Goal: Information Seeking & Learning: Learn about a topic

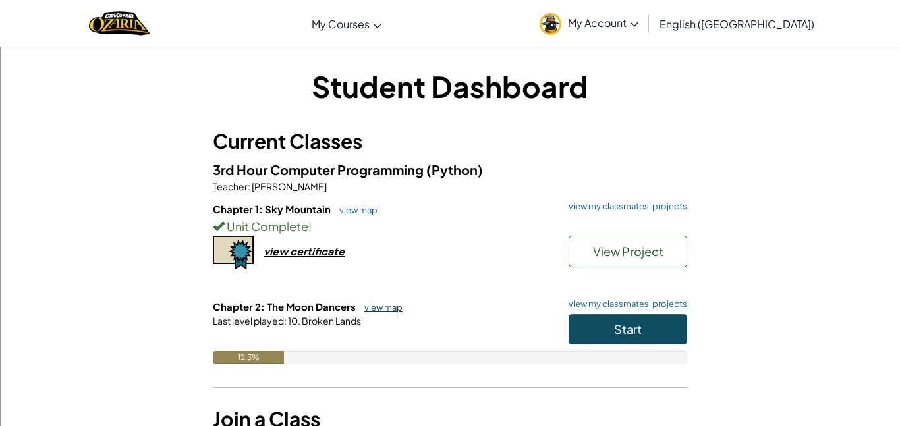
click at [382, 308] on link "view map" at bounding box center [380, 308] width 45 height 11
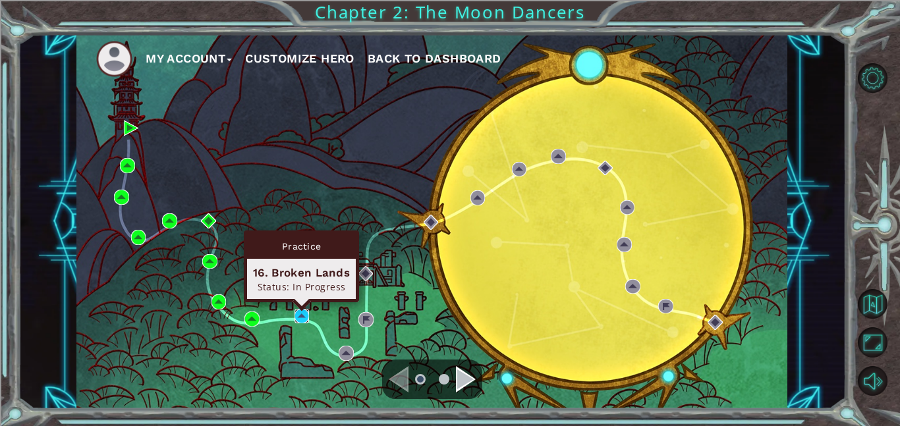
click at [295, 314] on img at bounding box center [302, 316] width 15 height 15
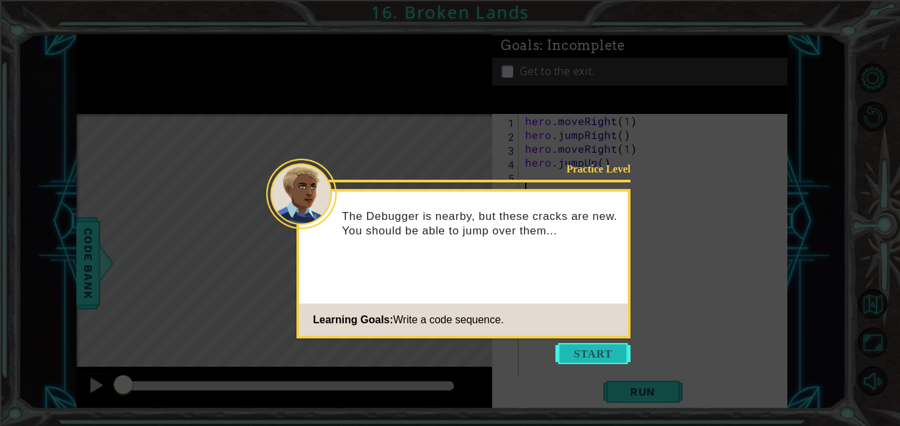
click at [566, 355] on button "Start" at bounding box center [593, 353] width 75 height 21
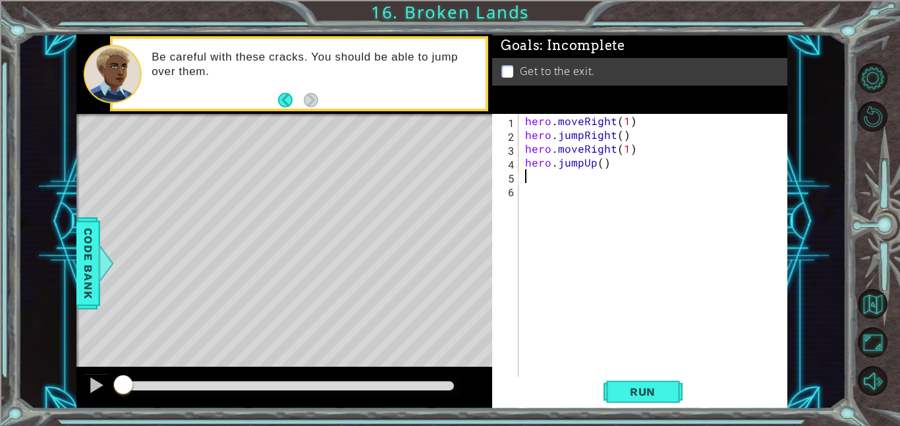
click at [524, 176] on div "hero . moveRight ( 1 ) hero . jumpRight ( ) hero . moveRight ( 1 ) hero . jumpU…" at bounding box center [657, 259] width 269 height 291
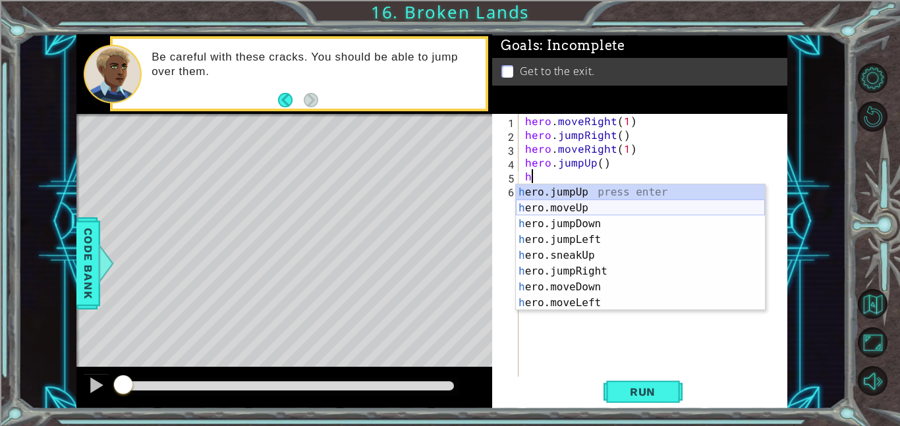
click at [544, 209] on div "h ero.jumpUp press enter h ero.moveUp press enter h ero.jumpDown press enter h …" at bounding box center [640, 264] width 249 height 158
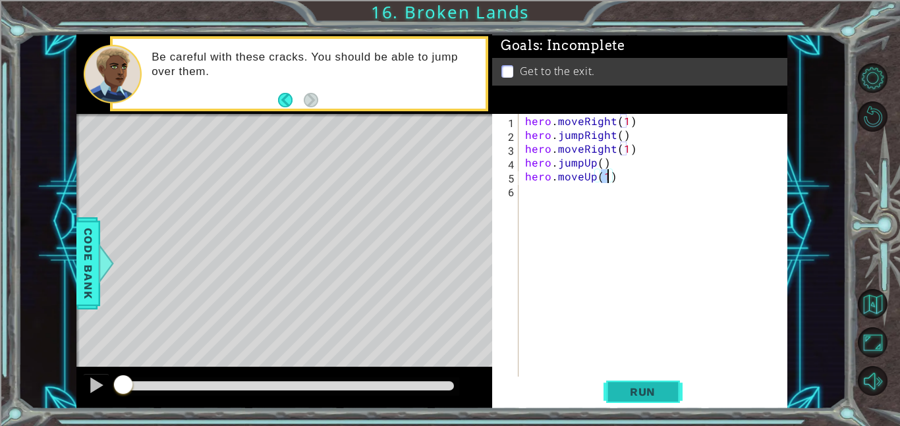
type textarea "hero.moveUp(1)"
click at [644, 388] on span "Run" at bounding box center [643, 392] width 52 height 13
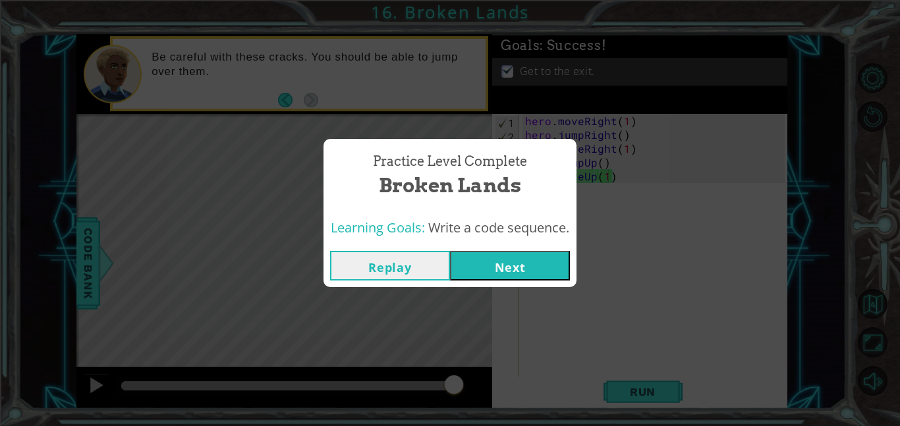
click at [508, 256] on button "Next" at bounding box center [510, 266] width 120 height 30
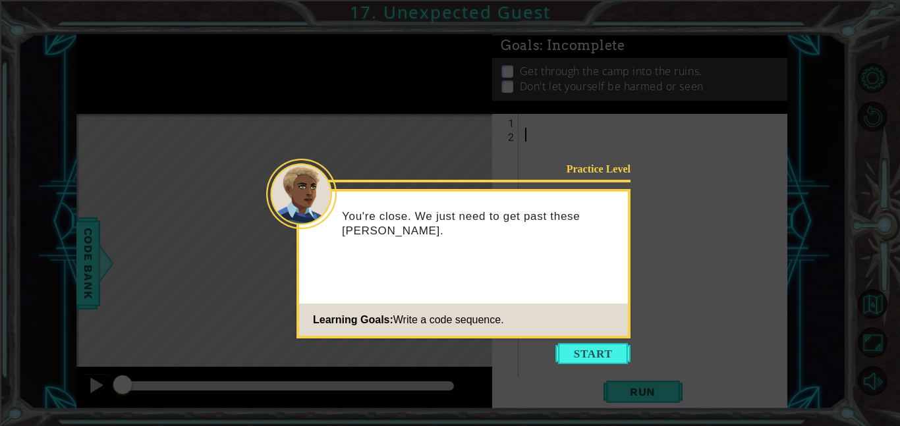
click at [610, 366] on icon at bounding box center [450, 213] width 900 height 426
click at [608, 363] on button "Start" at bounding box center [593, 353] width 75 height 21
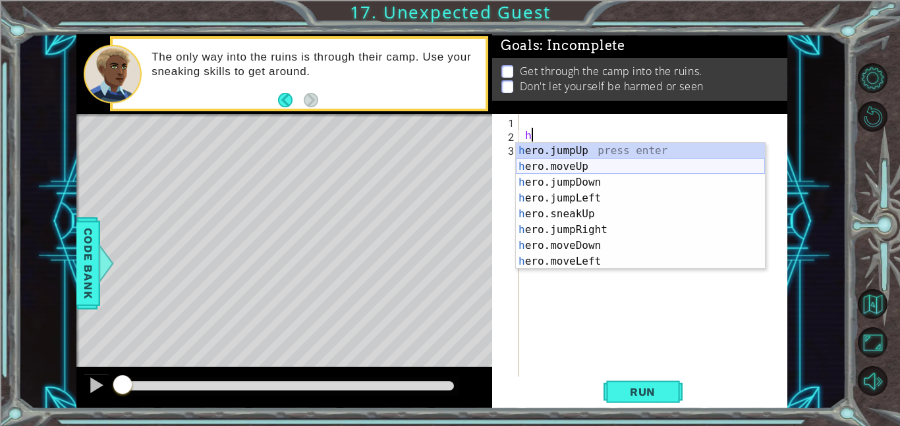
click at [537, 162] on div "h ero.jumpUp press enter h ero.moveUp press enter h ero.jumpDown press enter h …" at bounding box center [640, 222] width 249 height 158
type textarea "hero.moveUp(1)"
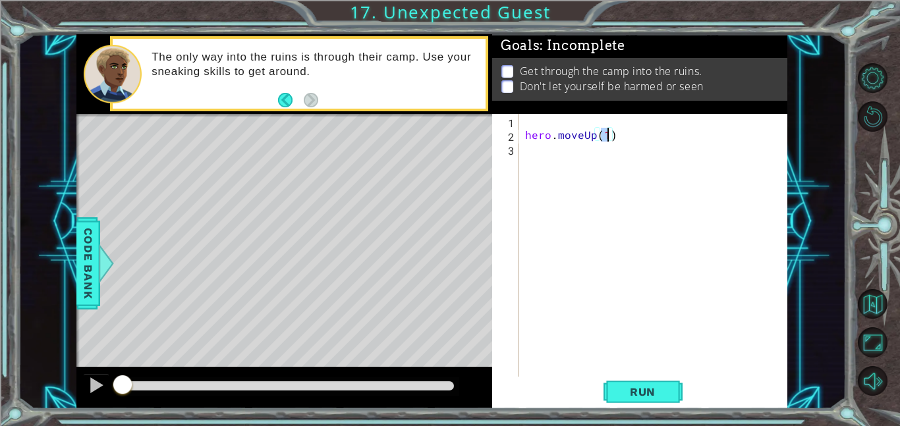
click at [614, 132] on div "hero . moveUp ( 1 )" at bounding box center [657, 259] width 269 height 291
type textarea "hero.moveUp(1"
type textarea ")"
type textarea "hero.moveUp(1)"
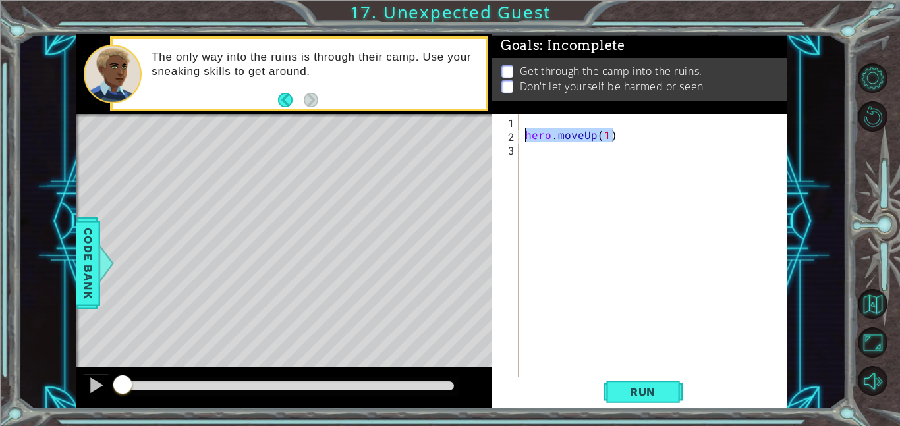
drag, startPoint x: 615, startPoint y: 136, endPoint x: 526, endPoint y: 132, distance: 89.1
click at [526, 132] on div "hero . moveUp ( 1 )" at bounding box center [657, 259] width 269 height 291
click at [529, 119] on div "hero . moveUp ( 1 )" at bounding box center [657, 259] width 269 height 291
paste textarea "hero.moveUp(1)"
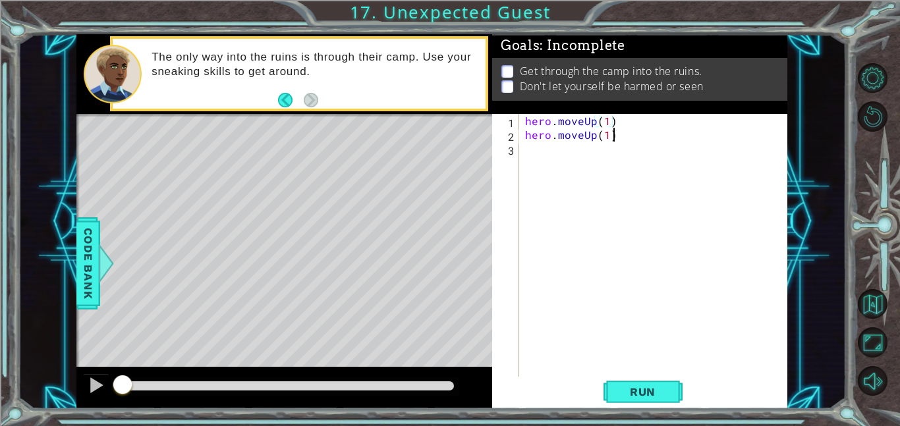
click at [614, 141] on div "hero . moveUp ( 1 ) hero . moveUp ( 1 )" at bounding box center [657, 259] width 269 height 291
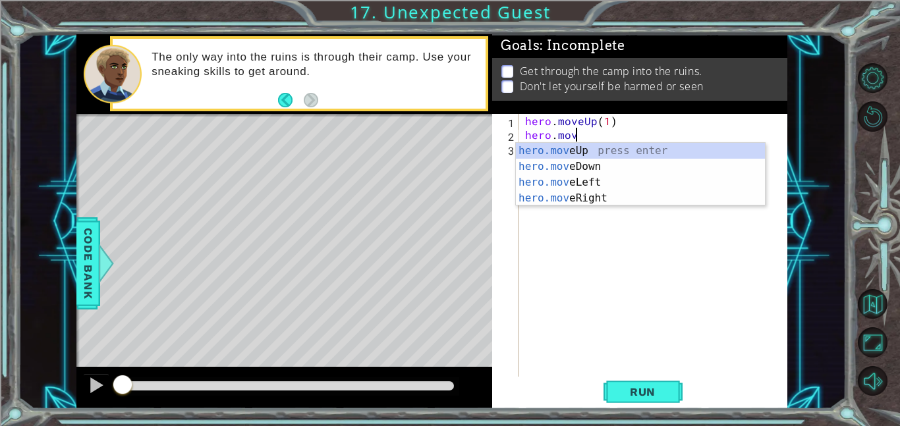
type textarea "hero"
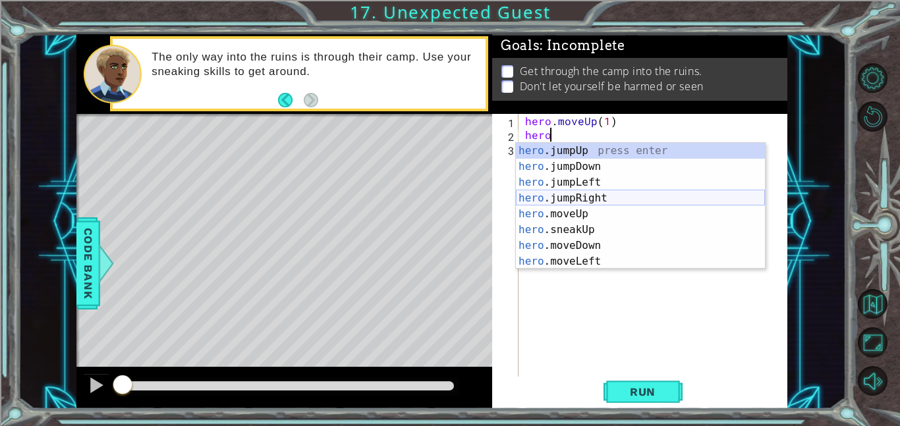
click at [635, 198] on div "hero .jumpUp press enter hero .jumpDown press enter hero .jumpLeft press enter …" at bounding box center [640, 222] width 249 height 158
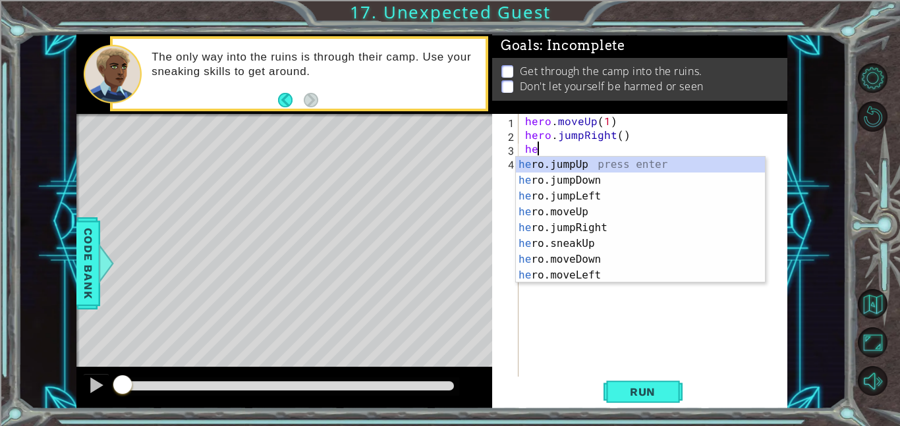
type textarea "her"
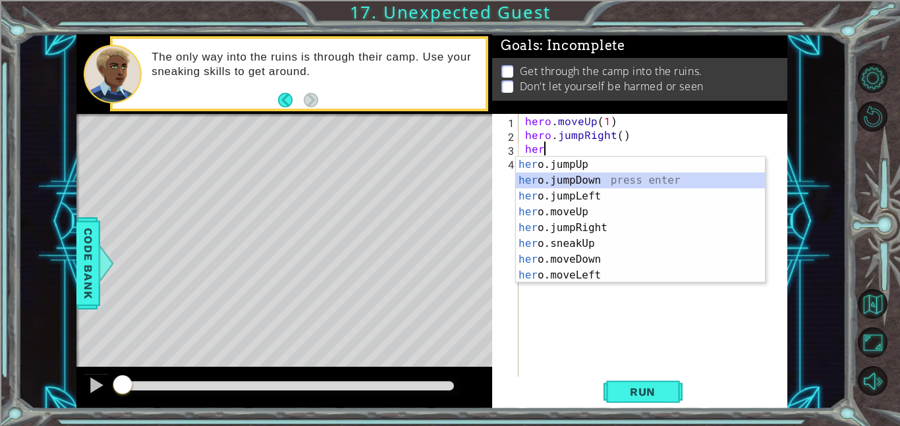
click at [565, 179] on div "her o.jumpUp press enter her o.jumpDown press enter her o.jumpLeft press enter …" at bounding box center [640, 236] width 249 height 158
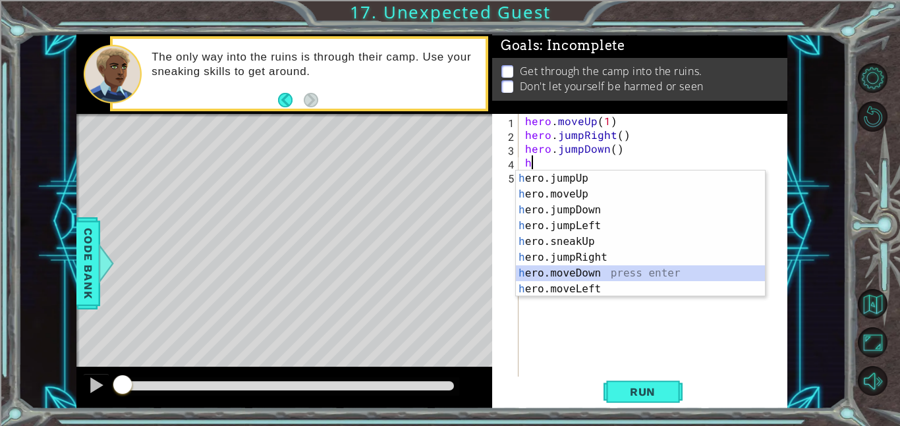
click at [572, 268] on div "h ero.jumpUp press enter h ero.moveUp press enter h ero.jumpDown press enter h …" at bounding box center [640, 250] width 249 height 158
type textarea "hero.moveDown(1)"
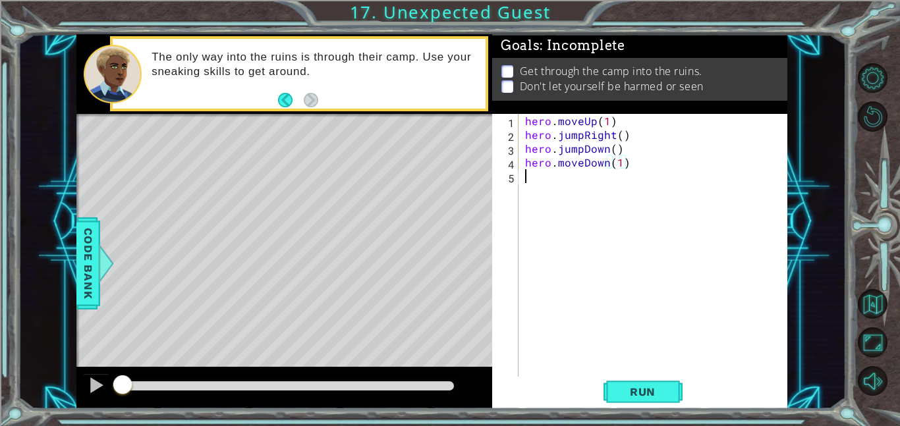
click at [573, 182] on div "hero . moveUp ( 1 ) hero . jumpRight ( ) hero . jumpDown ( ) hero . moveDown ( …" at bounding box center [657, 259] width 269 height 291
type textarea "j"
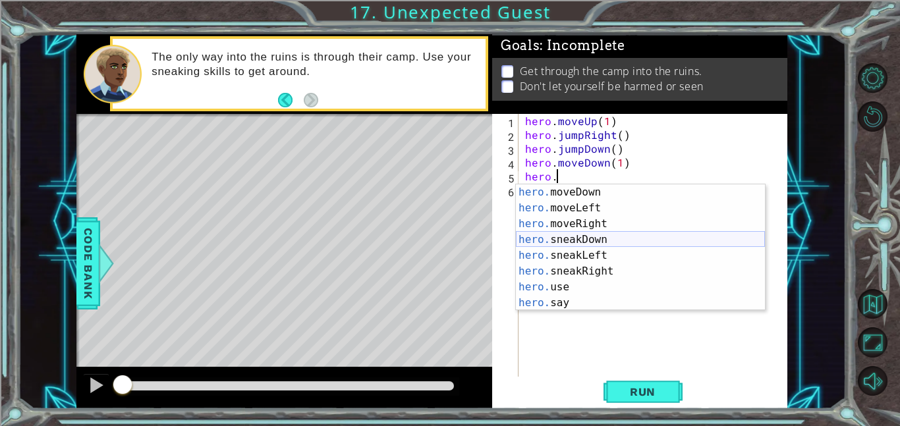
scroll to position [95, 0]
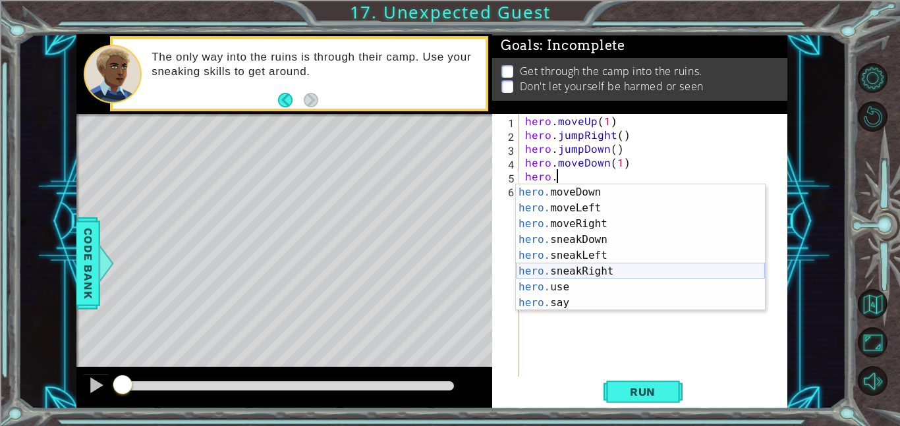
click at [606, 269] on div "hero. moveDown press enter hero. moveLeft press enter hero. moveRight press ent…" at bounding box center [640, 264] width 249 height 158
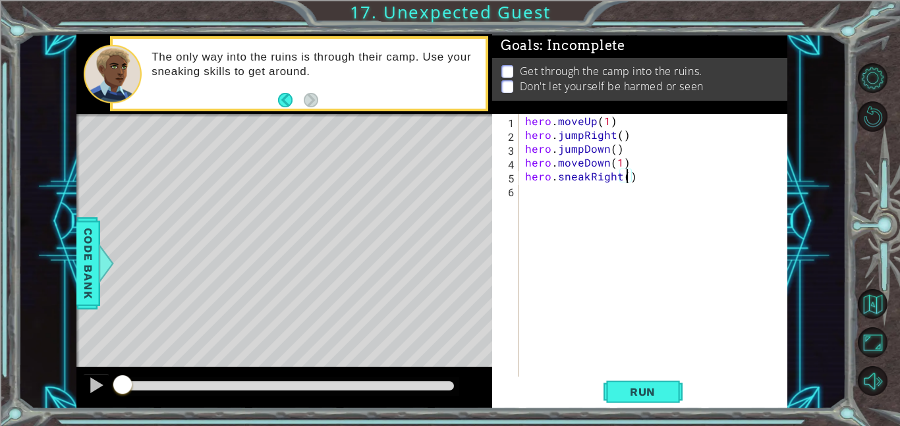
type textarea "hero.sneakRight(3)"
click at [531, 191] on div "hero . moveUp ( 1 ) hero . jumpRight ( ) hero . jumpDown ( ) hero . moveDown ( …" at bounding box center [657, 259] width 269 height 291
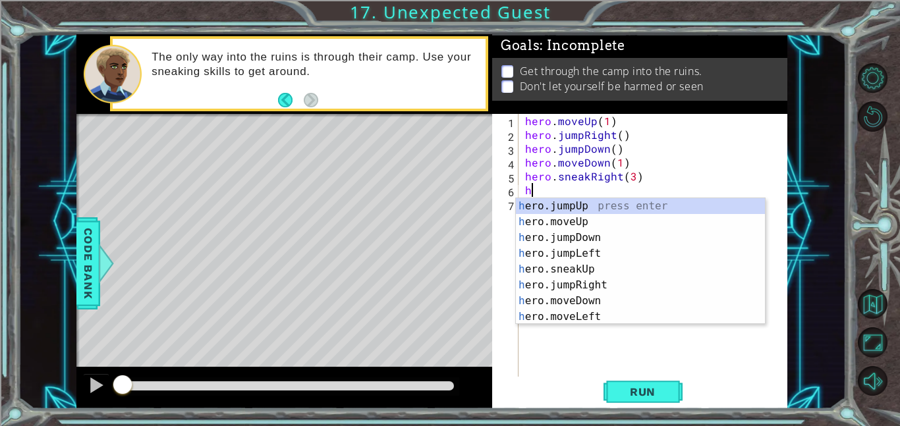
scroll to position [0, 0]
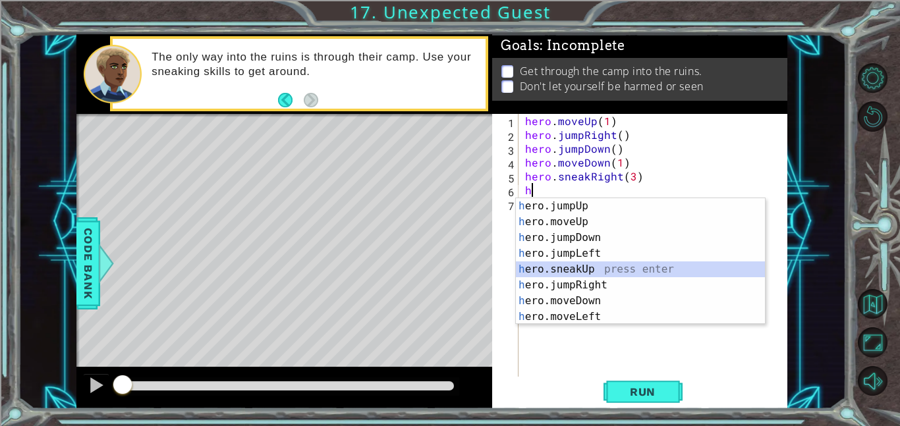
click at [577, 266] on div "h ero.jumpUp press enter h ero.moveUp press enter h ero.jumpDown press enter h …" at bounding box center [640, 277] width 249 height 158
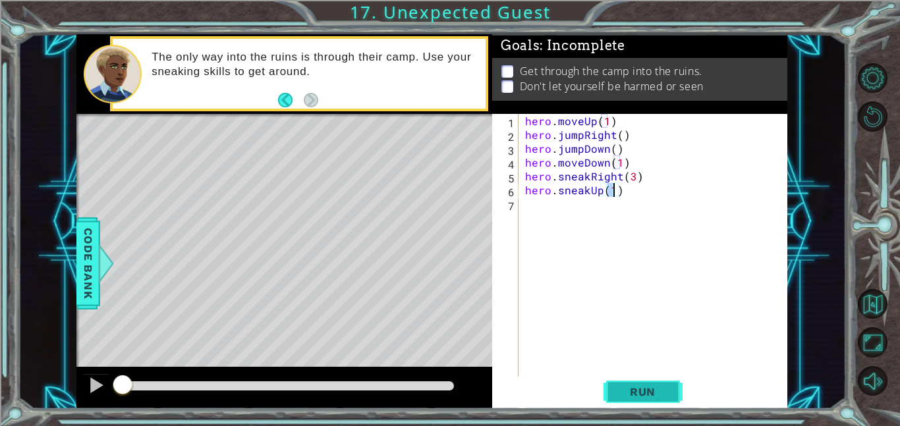
click at [635, 395] on span "Run" at bounding box center [643, 392] width 52 height 13
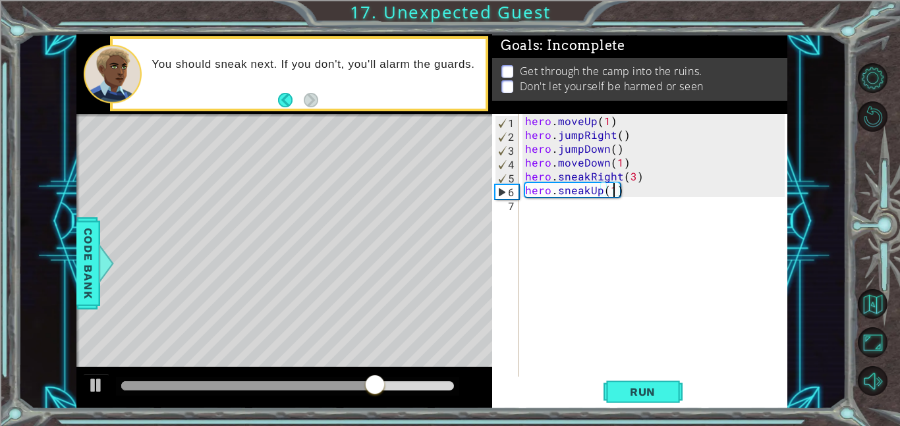
click at [608, 165] on div "hero . moveUp ( 1 ) hero . jumpRight ( ) hero . jumpDown ( ) hero . moveDown ( …" at bounding box center [657, 259] width 269 height 291
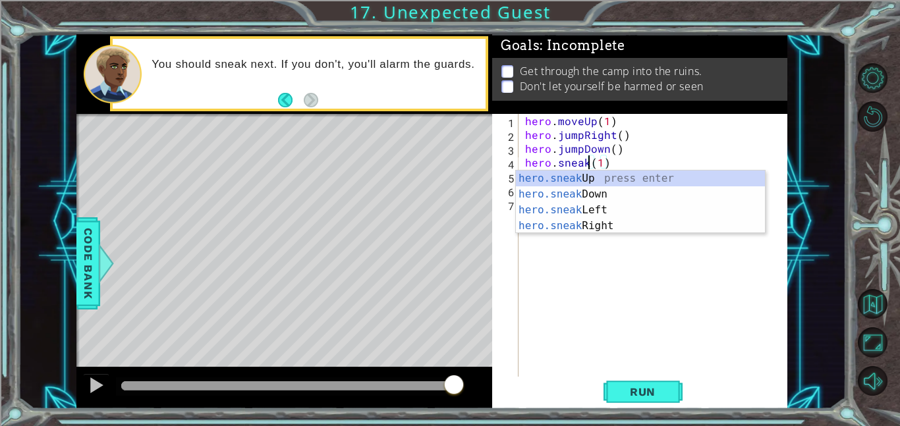
scroll to position [0, 4]
click at [631, 220] on div "hero.sneak Up press enter hero.sneak Down press enter hero.sneak Left press ent…" at bounding box center [640, 218] width 249 height 95
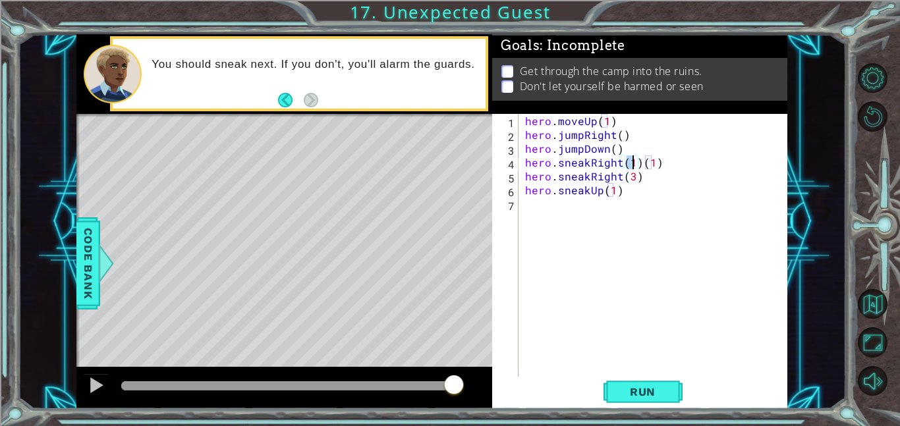
click at [621, 176] on div "hero . moveUp ( 1 ) hero . jumpRight ( ) hero . jumpDown ( ) hero . sneakRight …" at bounding box center [657, 259] width 269 height 291
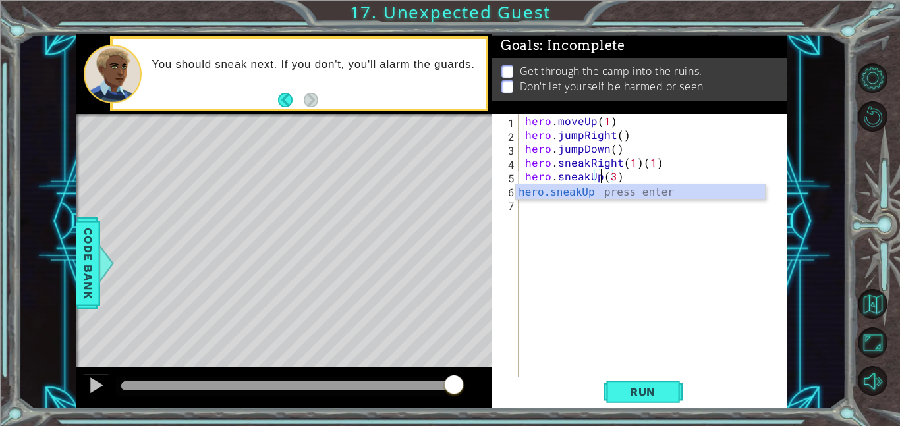
scroll to position [0, 5]
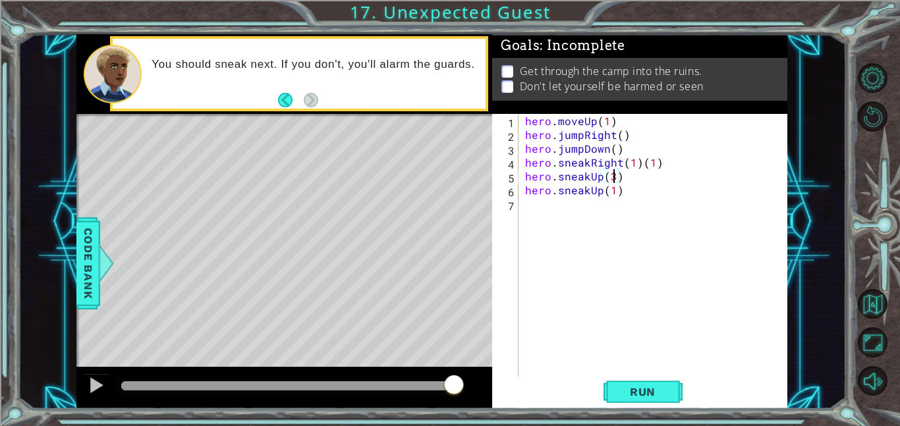
click at [614, 180] on div "hero . moveUp ( 1 ) hero . jumpRight ( ) hero . jumpDown ( ) hero . sneakRight …" at bounding box center [657, 259] width 269 height 291
click at [657, 163] on div "hero . moveUp ( 1 ) hero . jumpRight ( ) hero . jumpDown ( ) hero . sneakRight …" at bounding box center [657, 259] width 269 height 291
click at [619, 193] on div "hero . moveUp ( 1 ) hero . jumpRight ( ) hero . jumpDown ( ) hero . sneakRight …" at bounding box center [657, 259] width 269 height 291
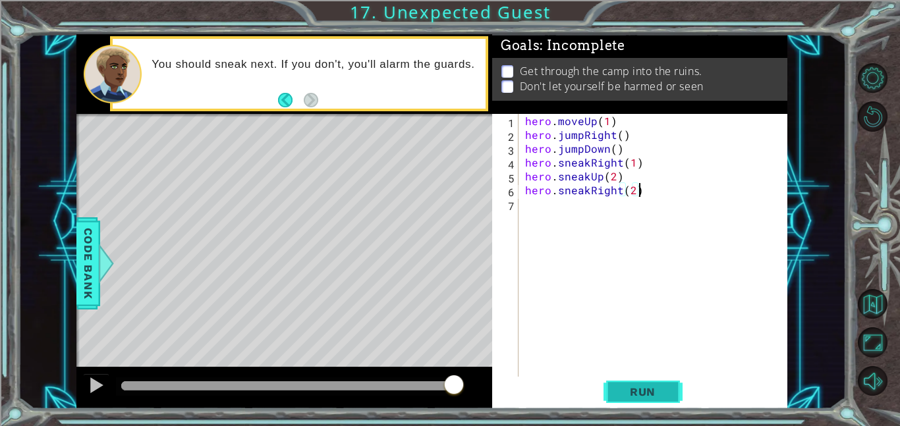
type textarea "hero.sneakRight(2)"
click at [628, 405] on button "Run" at bounding box center [643, 392] width 79 height 30
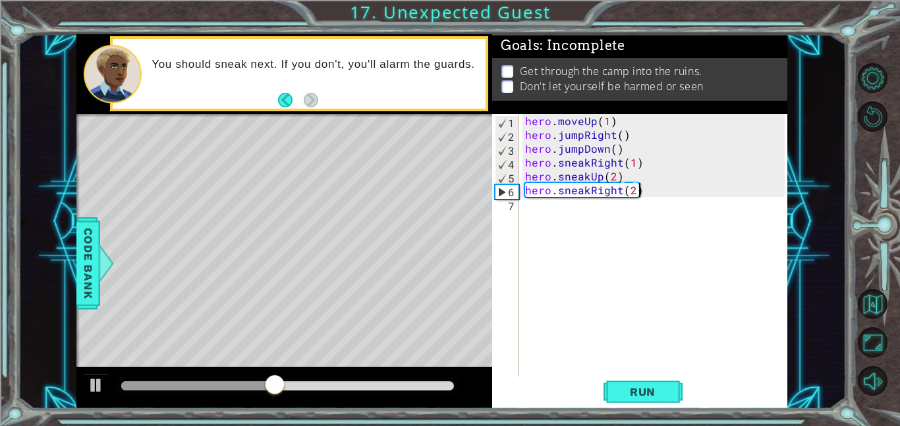
click at [555, 206] on div "hero . moveUp ( 1 ) hero . jumpRight ( ) hero . jumpDown ( ) hero . sneakRight …" at bounding box center [657, 259] width 269 height 291
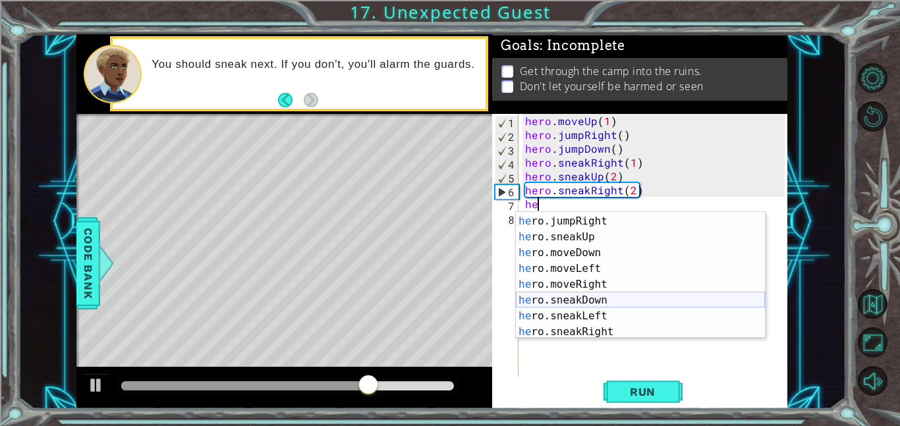
scroll to position [62, 0]
click at [626, 303] on div "he ro.moveUp press enter he ro.jumpRight press enter he ro.sneakUp press enter …" at bounding box center [640, 277] width 249 height 158
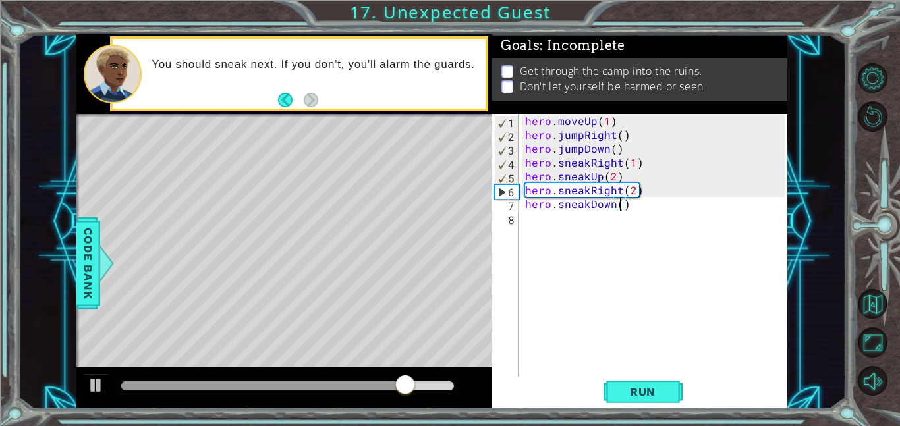
scroll to position [0, 6]
click at [618, 406] on button "Run" at bounding box center [643, 392] width 79 height 30
type textarea "hero.sneakDown(2)"
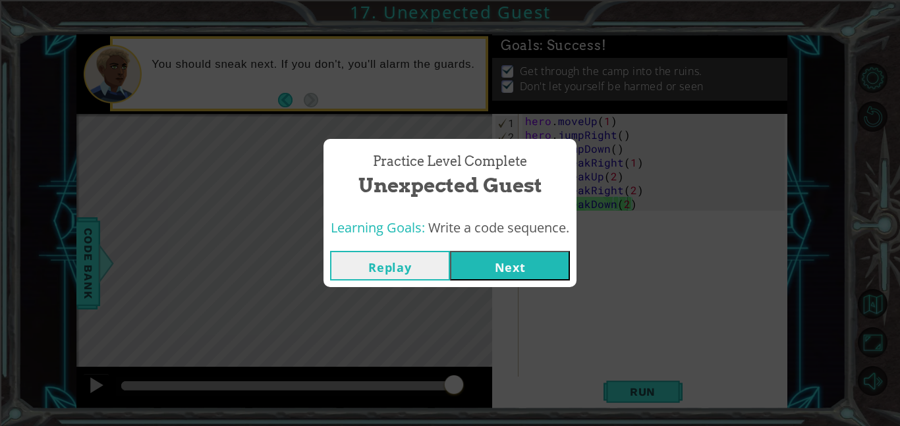
click at [508, 274] on button "Next" at bounding box center [510, 266] width 120 height 30
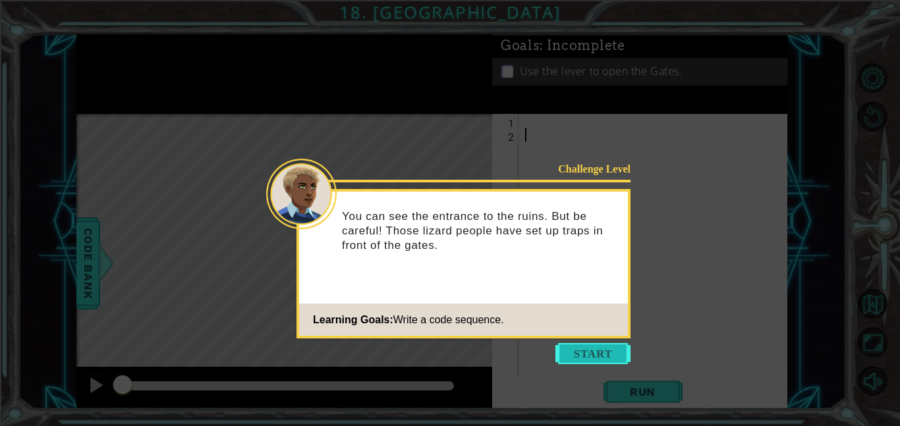
click at [583, 352] on button "Start" at bounding box center [593, 353] width 75 height 21
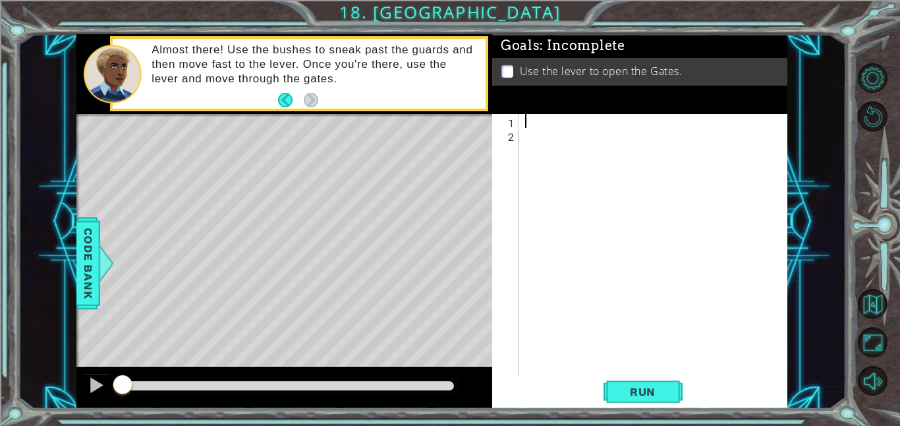
click at [535, 293] on div at bounding box center [657, 259] width 269 height 291
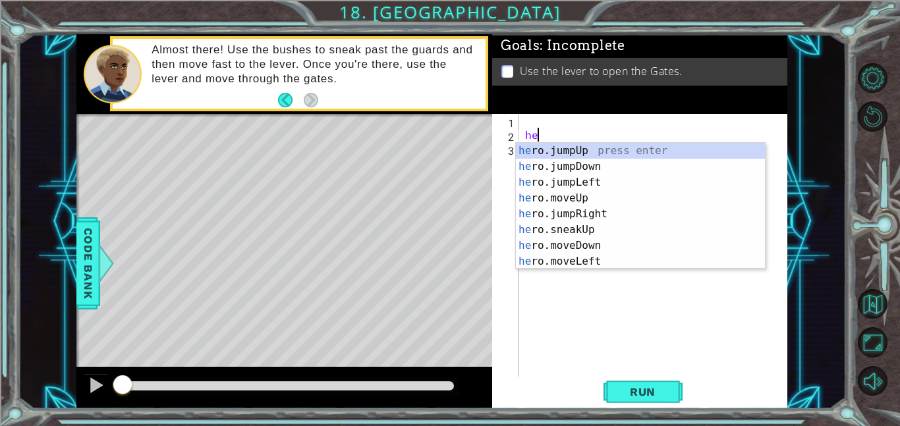
type textarea "h"
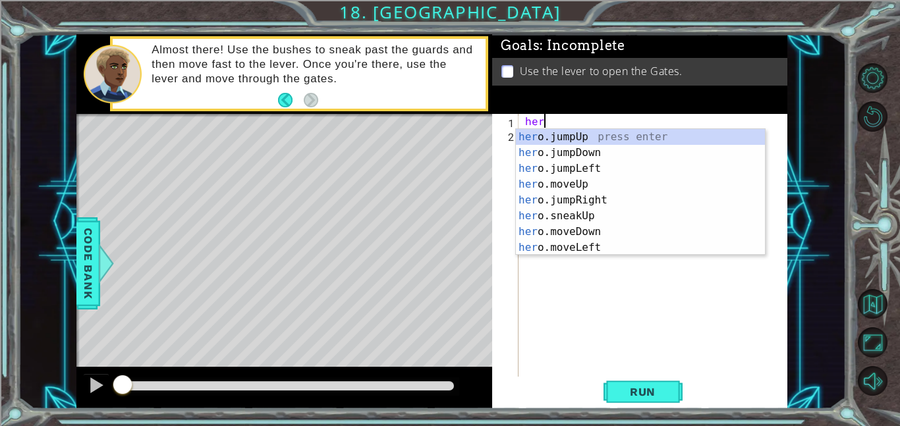
type textarea "hero"
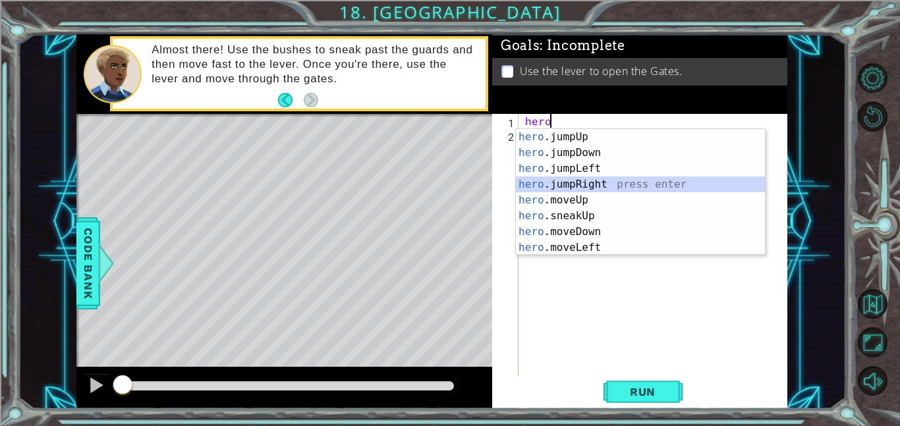
click at [566, 181] on div "hero .jumpUp press enter hero .jumpDown press enter hero .jumpLeft press enter …" at bounding box center [640, 208] width 249 height 158
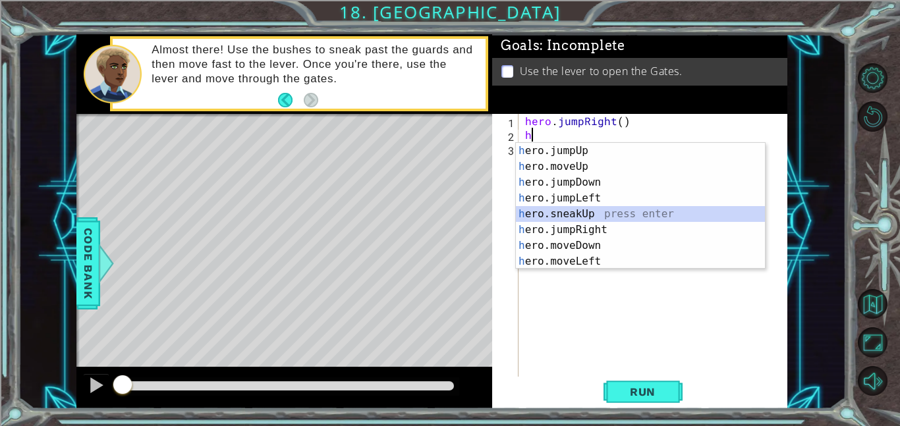
click at [586, 214] on div "h ero.jumpUp press enter h ero.moveUp press enter h ero.jumpDown press enter h …" at bounding box center [640, 222] width 249 height 158
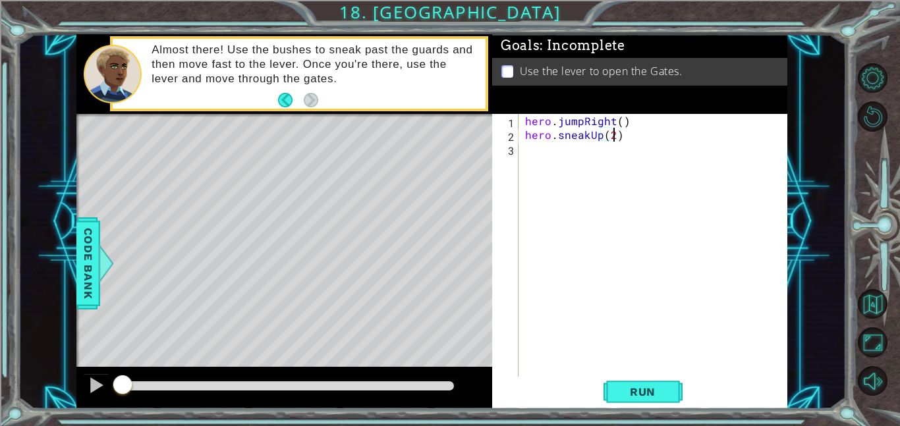
type textarea "hero.sneakUp(2)"
click at [545, 151] on div "hero . jumpRight ( ) hero . sneakUp ( 2 )" at bounding box center [657, 259] width 269 height 291
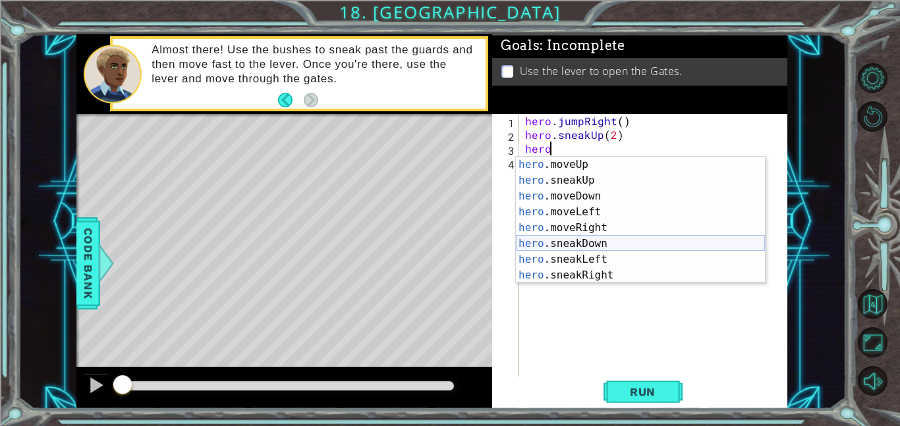
scroll to position [63, 0]
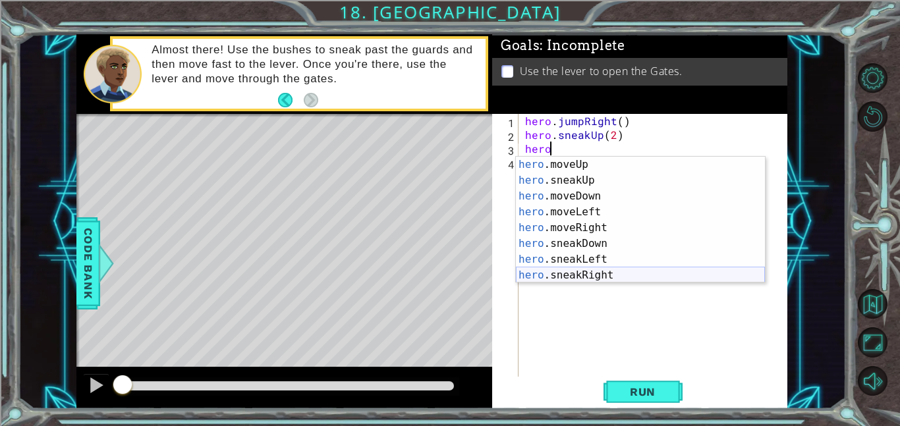
click at [618, 268] on div "hero .moveUp press enter hero .sneakUp press enter hero .moveDown press enter h…" at bounding box center [640, 236] width 249 height 158
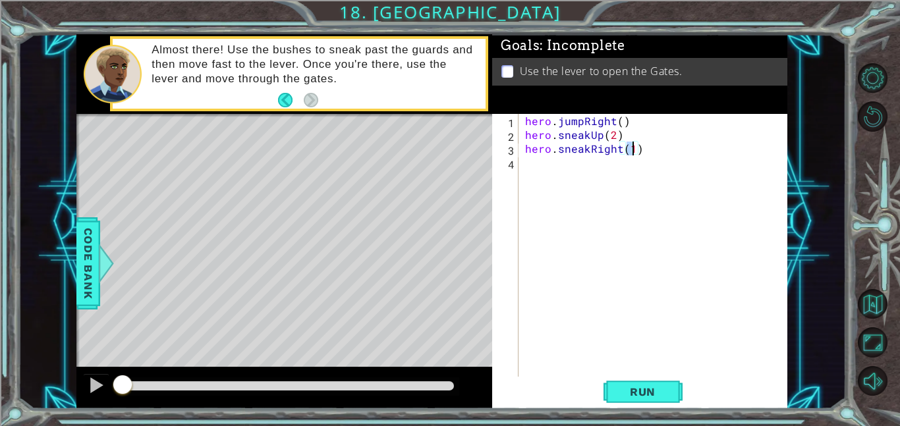
click at [581, 124] on div "hero . jumpRight ( ) hero . sneakUp ( 2 ) hero . sneakRight ( 1 )" at bounding box center [657, 259] width 269 height 291
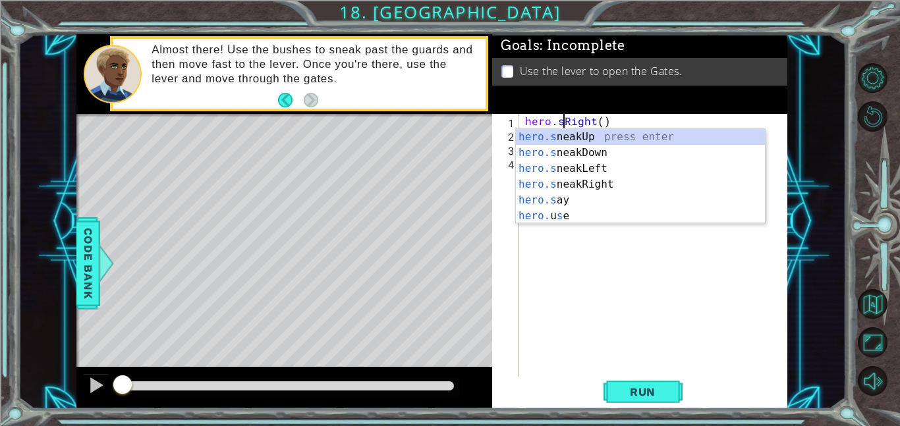
scroll to position [0, 3]
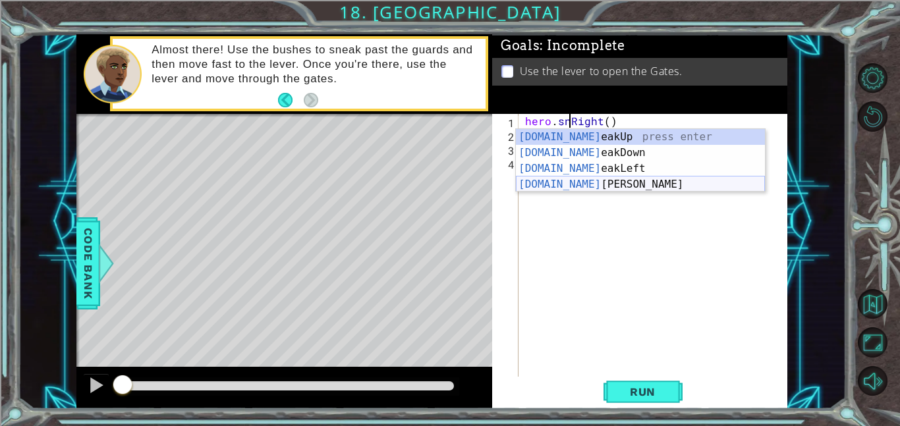
click at [610, 177] on div "[DOMAIN_NAME] eakUp press enter [DOMAIN_NAME] eakDown press enter [DOMAIN_NAME]…" at bounding box center [640, 176] width 249 height 95
type textarea "hero.sneakRight(1)"
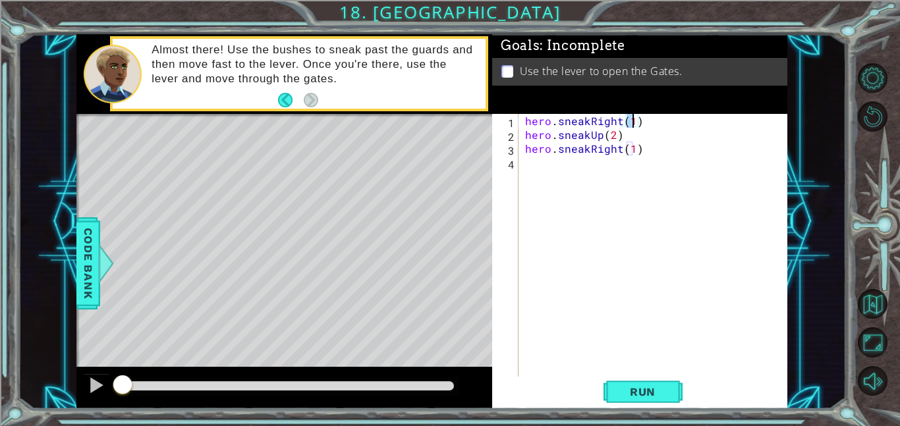
click at [539, 163] on div "hero . sneakRight ( 1 ) hero . sneakUp ( 2 ) hero . sneakRight ( 1 )" at bounding box center [657, 259] width 269 height 291
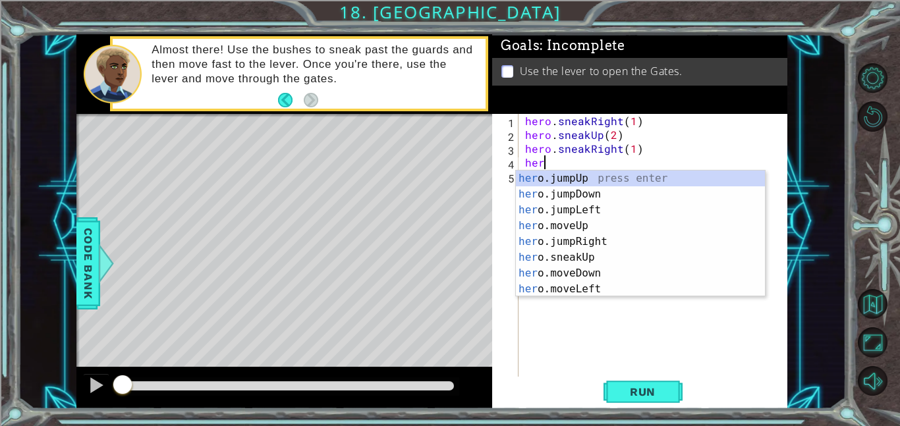
scroll to position [0, 1]
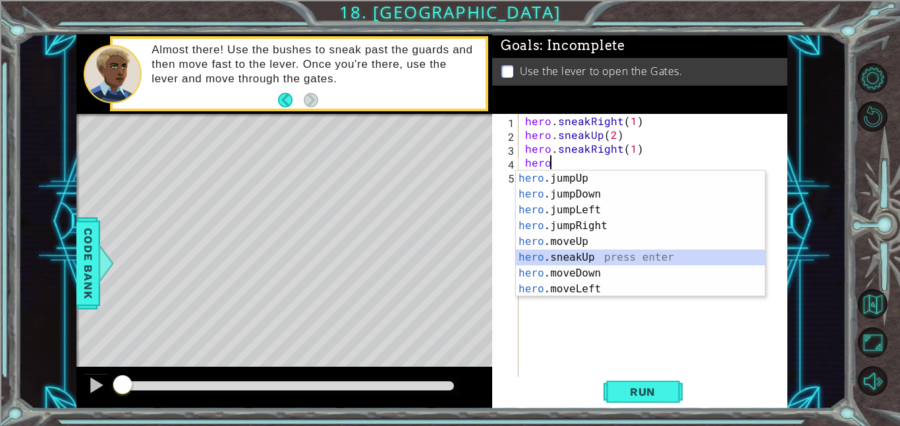
click at [559, 254] on div "hero .jumpUp press enter hero .jumpDown press enter hero .jumpLeft press enter …" at bounding box center [640, 250] width 249 height 158
type textarea "hero.sneakUp(1)"
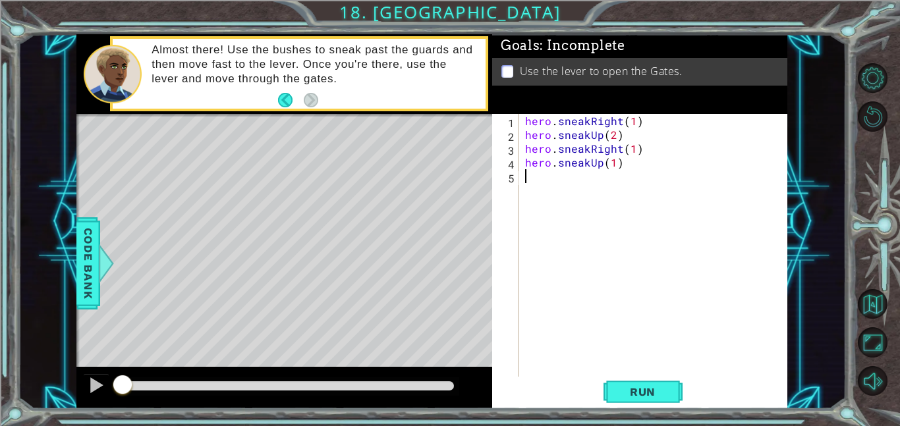
click at [537, 183] on div "hero . sneakRight ( 1 ) hero . sneakUp ( 2 ) hero . sneakRight ( 1 ) hero . sne…" at bounding box center [657, 259] width 269 height 291
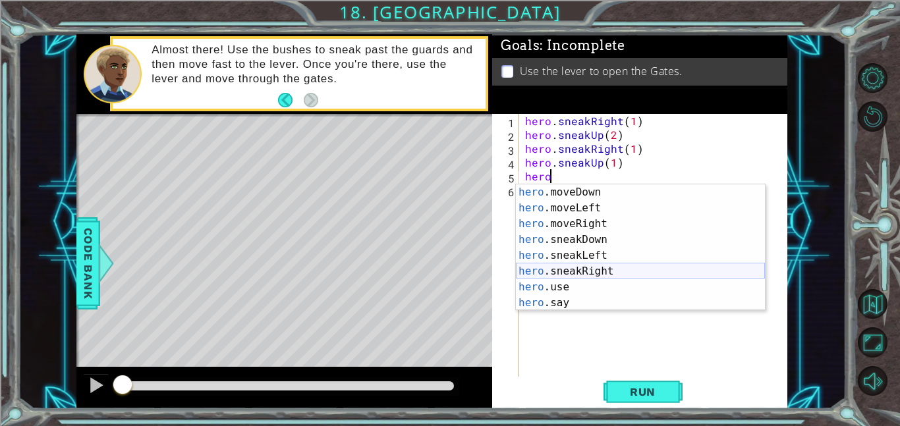
scroll to position [95, 0]
click at [574, 251] on div "hero .moveDown press enter hero .moveLeft press enter hero .moveRight press ent…" at bounding box center [640, 264] width 249 height 158
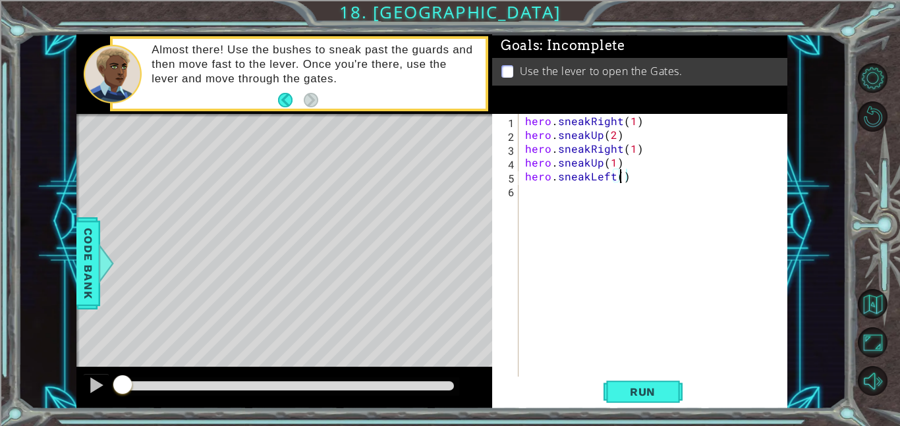
type textarea "hero.sneakLeft(2)"
click at [624, 376] on div "hero . sneakRight ( 1 ) hero . sneakUp ( 2 ) hero . sneakRight ( 1 ) hero . sne…" at bounding box center [657, 259] width 269 height 291
click at [624, 398] on span "Run" at bounding box center [643, 392] width 52 height 13
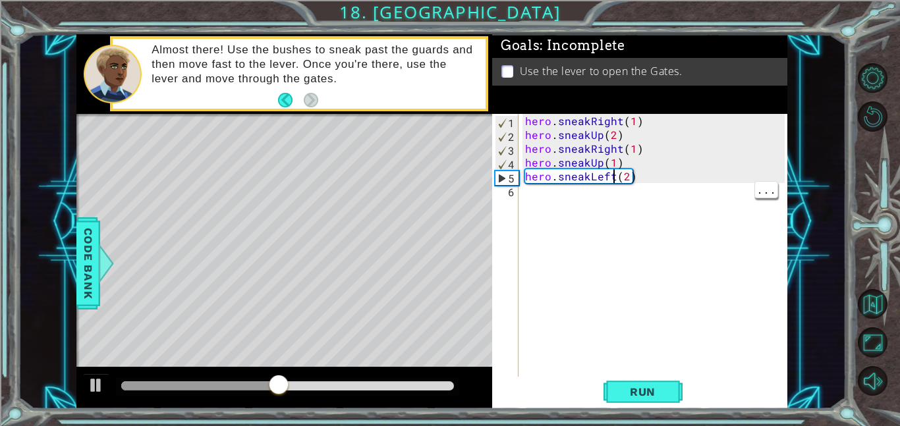
click at [612, 177] on div "hero . sneakRight ( 1 ) hero . sneakUp ( 2 ) hero . sneakRight ( 1 ) hero . sne…" at bounding box center [657, 259] width 269 height 291
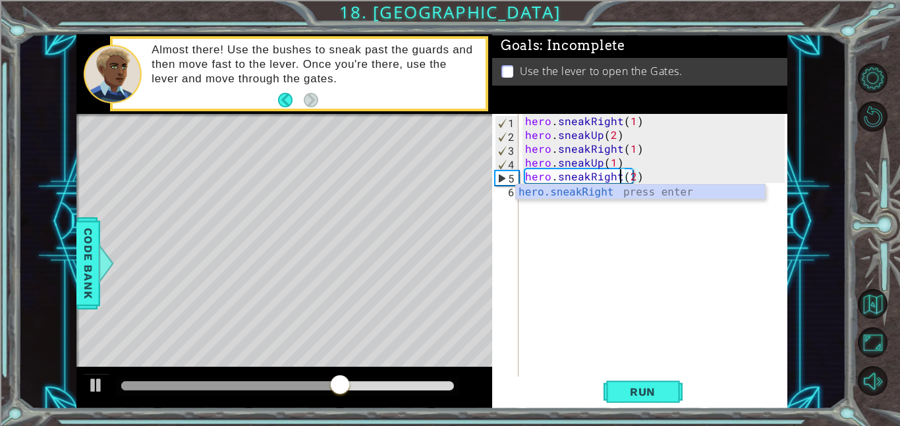
scroll to position [0, 6]
type textarea "hero.sneakRight(2)"
click at [662, 386] on span "Run" at bounding box center [643, 392] width 52 height 13
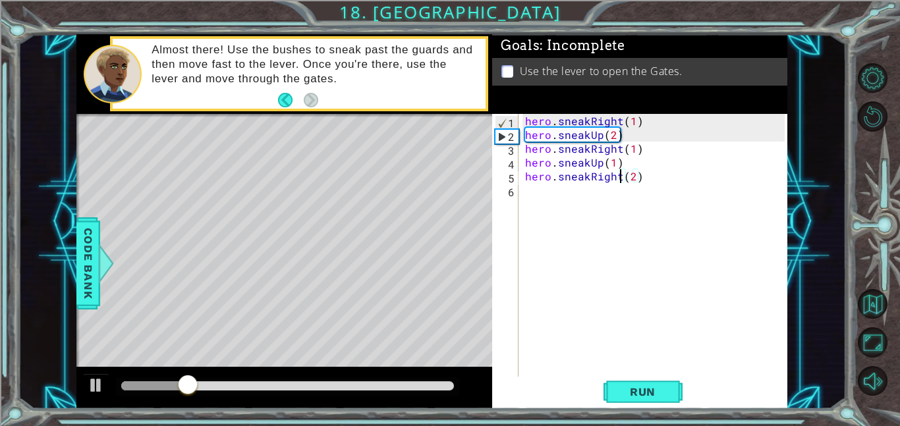
click at [559, 204] on div "hero . sneakRight ( 1 ) hero . sneakUp ( 2 ) hero . sneakRight ( 1 ) hero . sne…" at bounding box center [657, 259] width 269 height 291
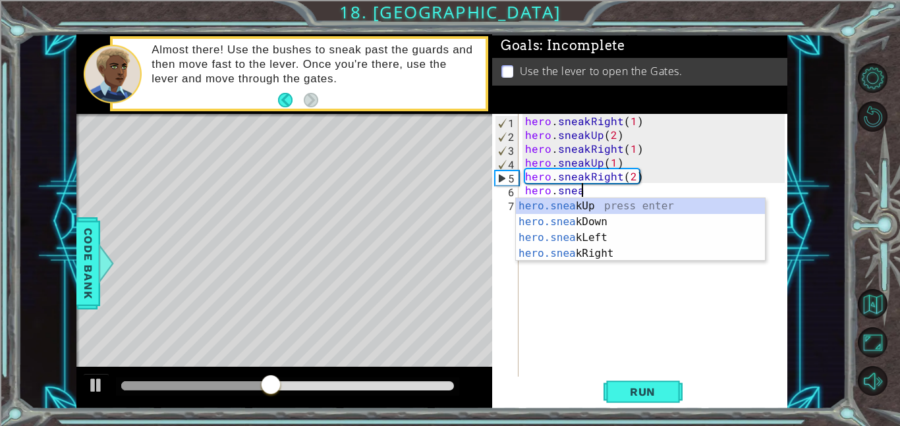
scroll to position [0, 3]
click at [613, 223] on div "hero.sneak Up press enter hero.sneak Down press enter hero.sneak Left press ent…" at bounding box center [640, 245] width 249 height 95
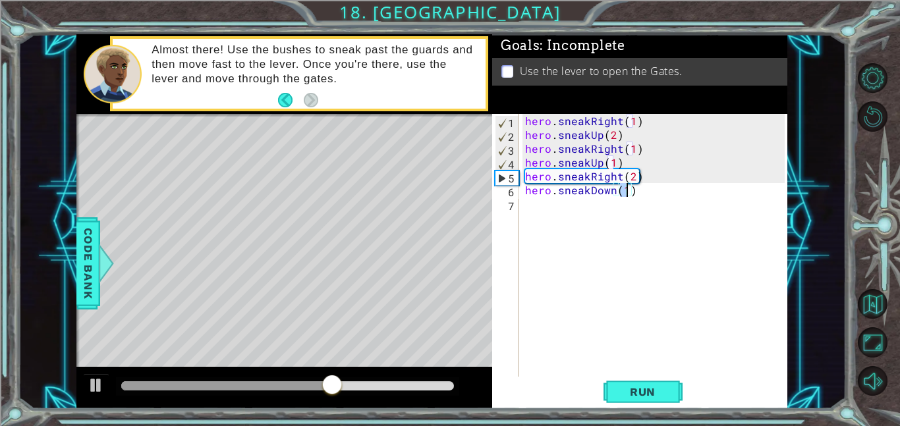
click at [587, 179] on div "hero . sneakRight ( 1 ) hero . sneakUp ( 2 ) hero . sneakRight ( 1 ) hero . sne…" at bounding box center [657, 259] width 269 height 291
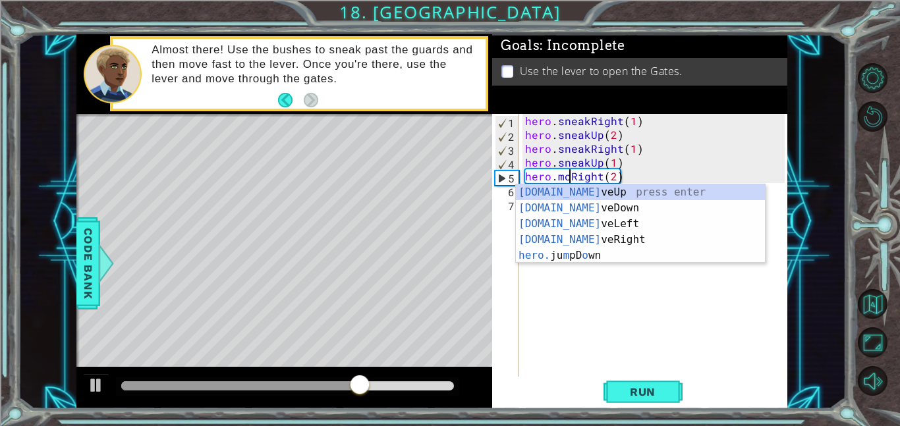
type textarea "hero.moveRight(2)"
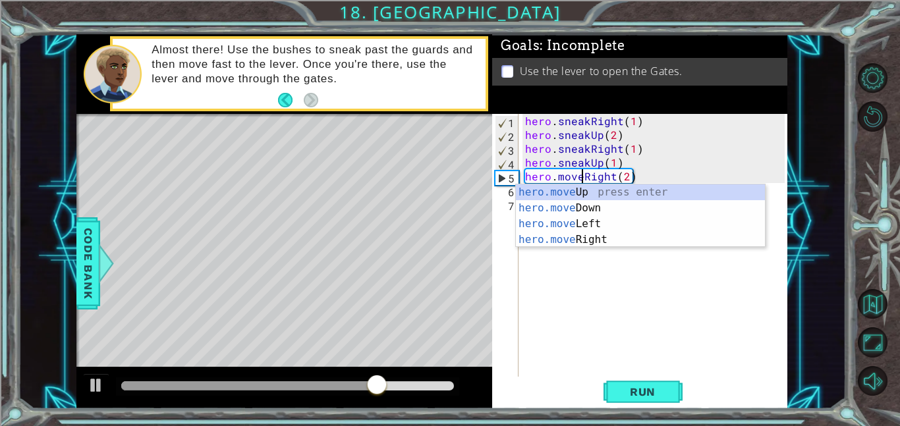
click at [612, 268] on div "hero . sneakRight ( 1 ) hero . sneakUp ( 2 ) hero . sneakRight ( 1 ) hero . sne…" at bounding box center [657, 259] width 269 height 291
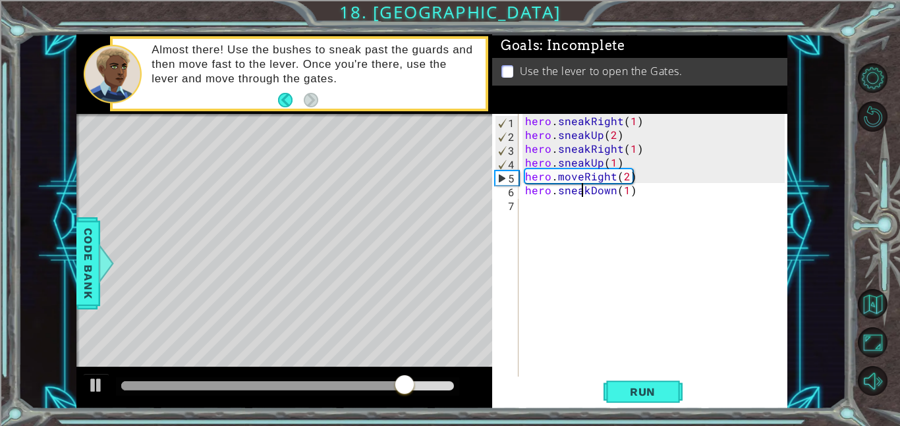
click at [585, 189] on div "hero . sneakRight ( 1 ) hero . sneakUp ( 2 ) hero . sneakRight ( 1 ) hero . sne…" at bounding box center [657, 259] width 269 height 291
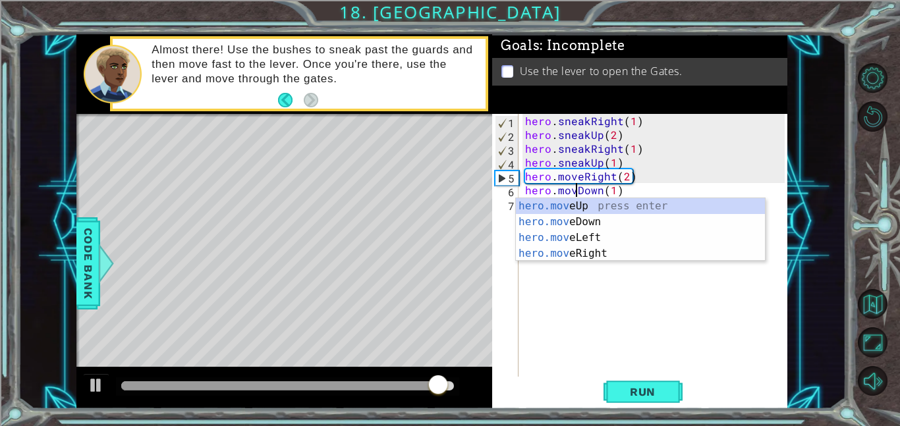
type textarea "hero.moveDown(1)"
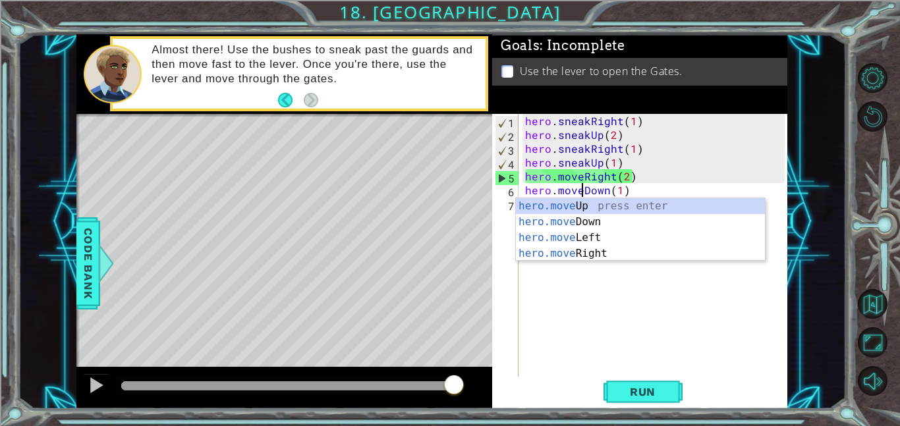
click at [548, 313] on div "hero . sneakRight ( 1 ) hero . sneakUp ( 2 ) hero . sneakRight ( 1 ) hero . sne…" at bounding box center [657, 259] width 269 height 291
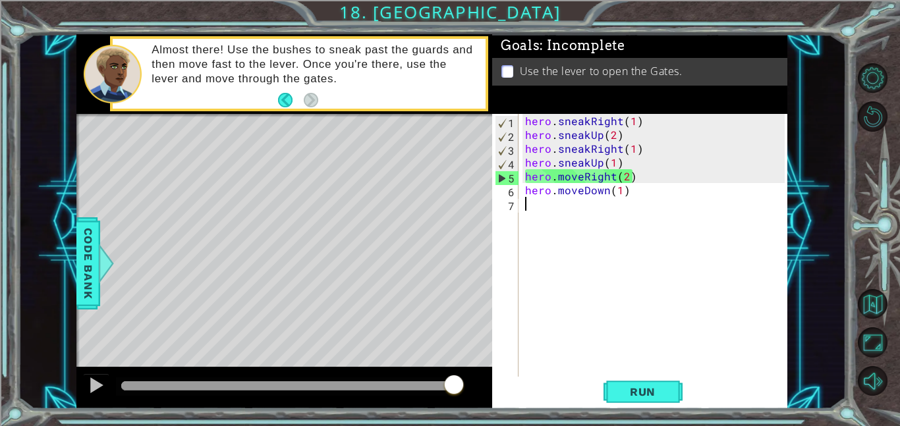
type textarea "h"
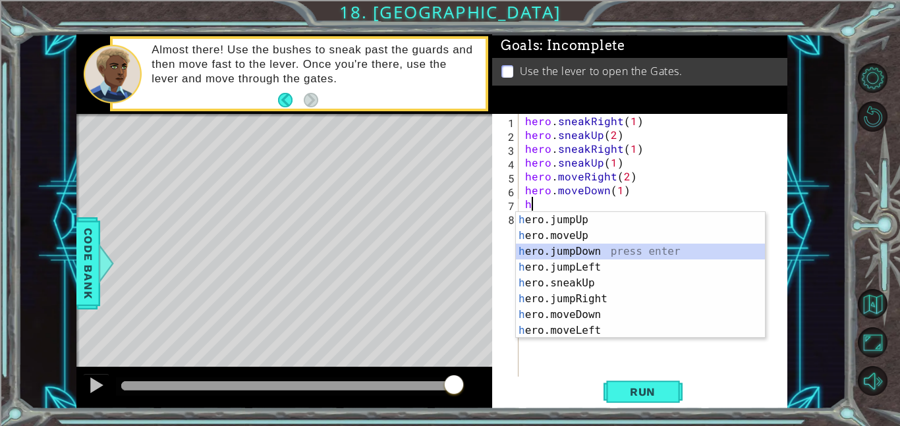
click at [586, 250] on div "h ero.jumpUp press enter h ero.moveUp press enter h ero.jumpDown press enter h …" at bounding box center [640, 291] width 249 height 158
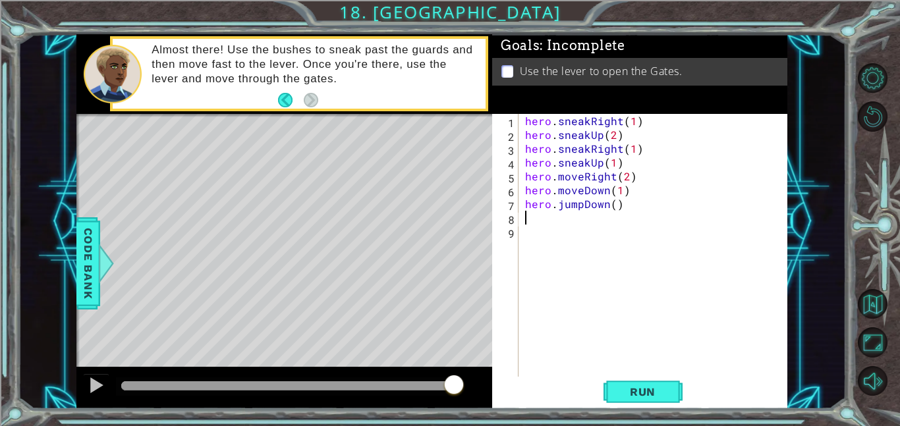
type textarea "h"
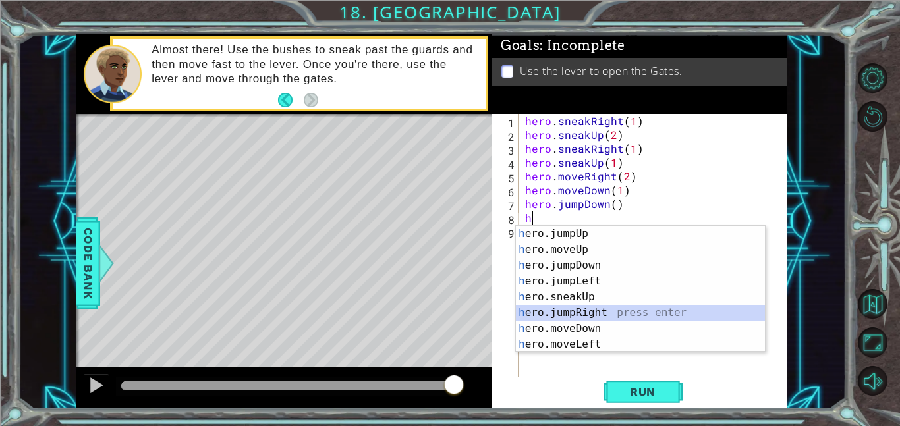
click at [599, 313] on div "h ero.jumpUp press enter h ero.moveUp press enter h ero.jumpDown press enter h …" at bounding box center [640, 305] width 249 height 158
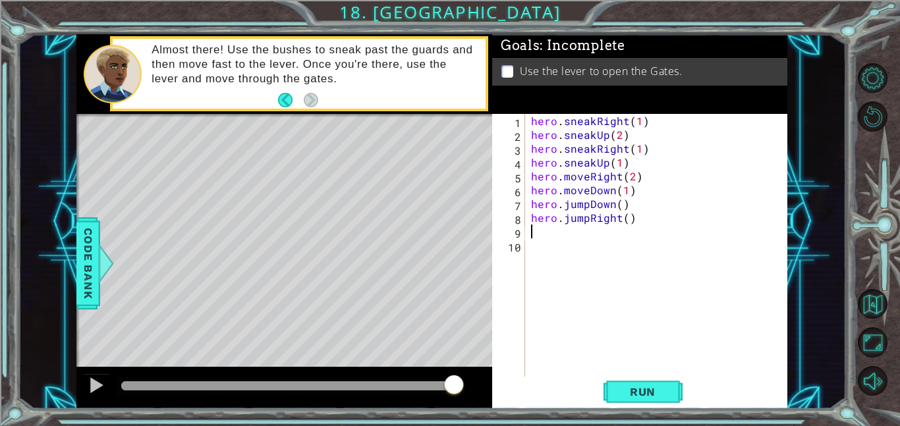
click at [622, 224] on div "hero . sneakRight ( 1 ) hero . sneakUp ( 2 ) hero . sneakRight ( 1 ) hero . sne…" at bounding box center [660, 259] width 263 height 291
type textarea "hero.jumpRight(2)"
click at [529, 230] on div "hero . sneakRight ( 1 ) hero . sneakUp ( 2 ) hero . sneakRight ( 1 ) hero . sne…" at bounding box center [660, 259] width 263 height 291
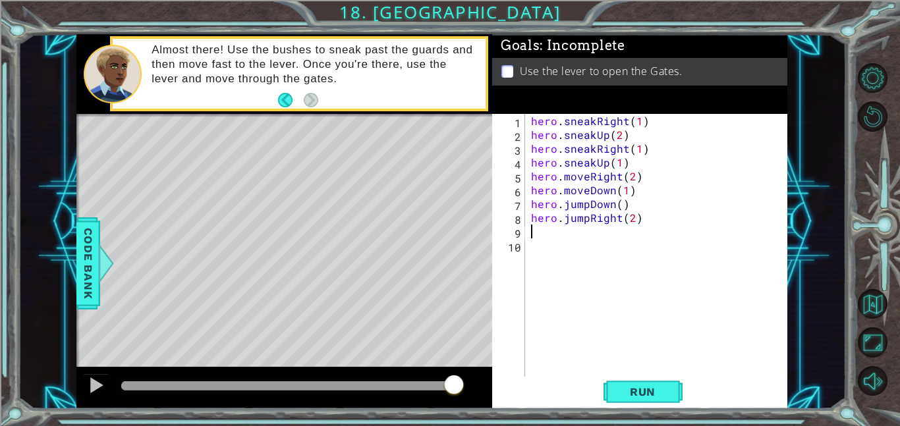
type textarea "h"
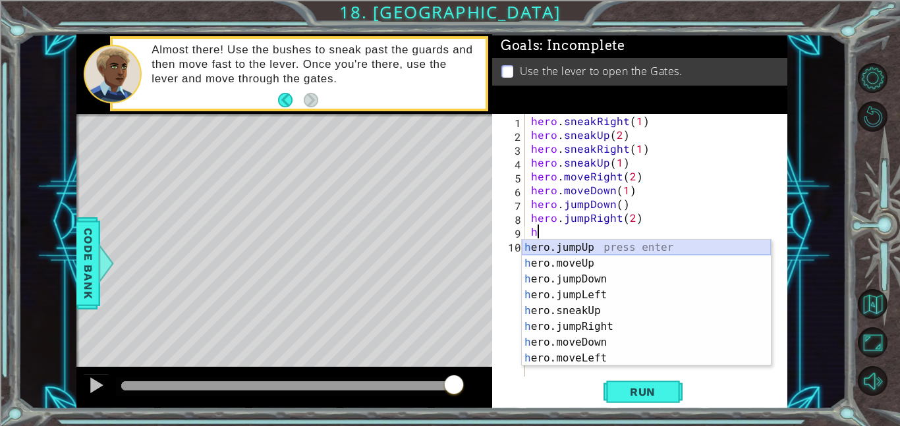
click at [550, 250] on div "h ero.jumpUp press enter h ero.moveUp press enter h ero.jumpDown press enter h …" at bounding box center [646, 319] width 249 height 158
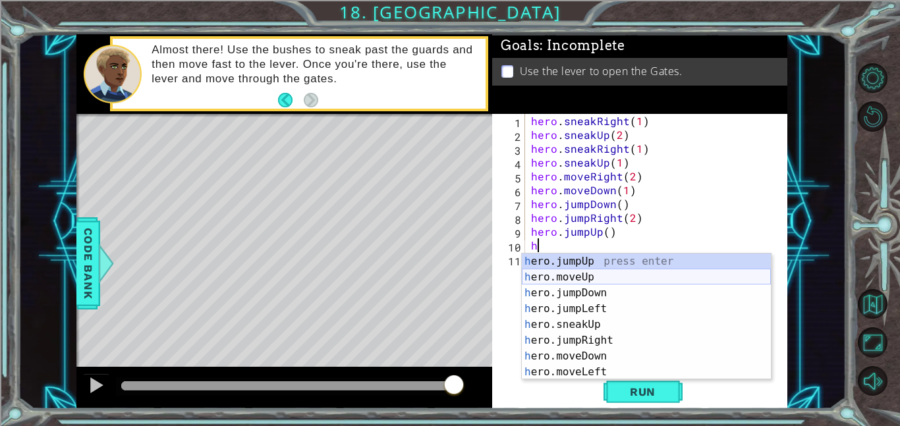
click at [564, 285] on div "h ero.jumpUp press enter h ero.moveUp press enter h ero.jumpDown press enter h …" at bounding box center [646, 333] width 249 height 158
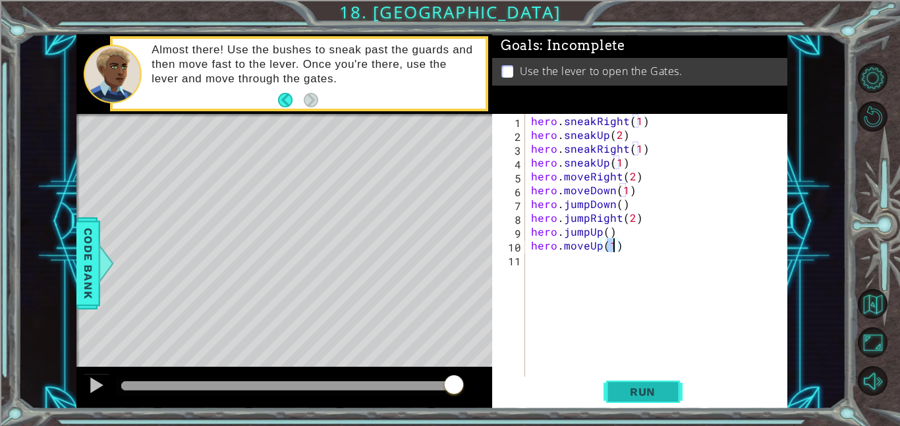
type textarea "hero.moveUp(1)"
click at [630, 384] on button "Run" at bounding box center [643, 392] width 79 height 30
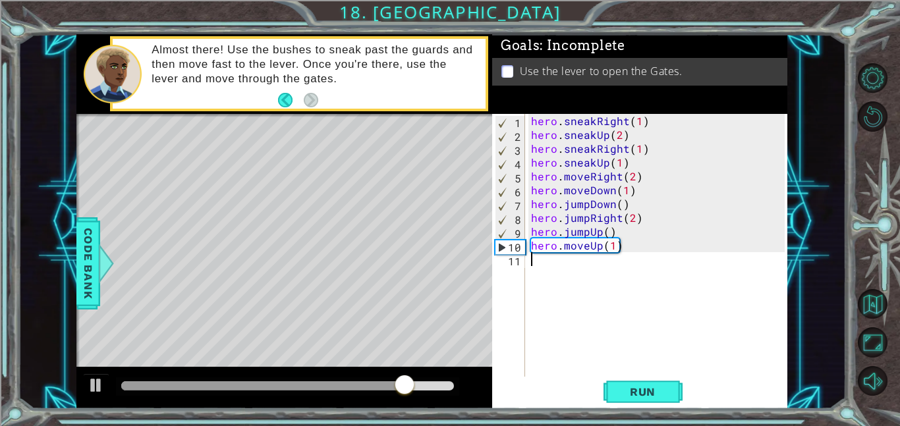
click at [539, 261] on div "hero . sneakRight ( 1 ) hero . sneakUp ( 2 ) hero . sneakRight ( 1 ) hero . sne…" at bounding box center [660, 259] width 263 height 291
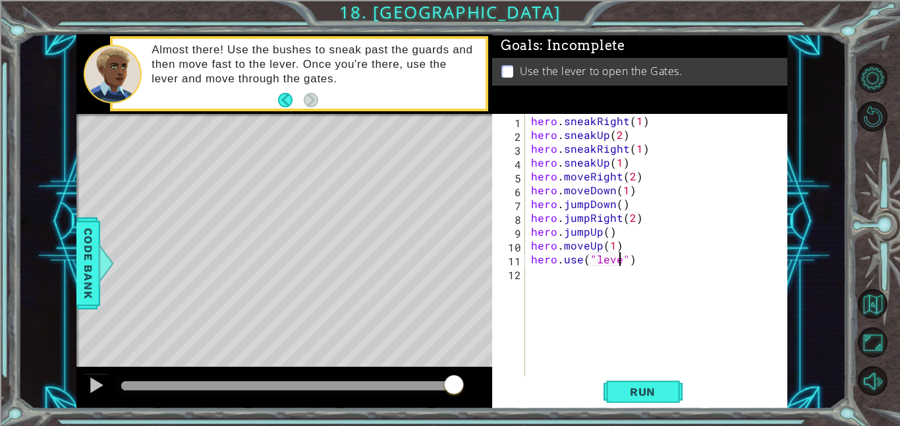
scroll to position [0, 6]
click at [639, 216] on div "hero . sneakRight ( 1 ) hero . sneakUp ( 2 ) hero . sneakRight ( 1 ) hero . sne…" at bounding box center [660, 259] width 263 height 291
click at [626, 214] on div "hero . sneakRight ( 1 ) hero . sneakUp ( 2 ) hero . sneakRight ( 1 ) hero . sne…" at bounding box center [660, 259] width 263 height 291
type textarea "hero.jumpRight(1)"
click at [644, 374] on div "hero . sneakRight ( 1 ) hero . sneakUp ( 2 ) hero . sneakRight ( 1 ) hero . sne…" at bounding box center [660, 259] width 263 height 291
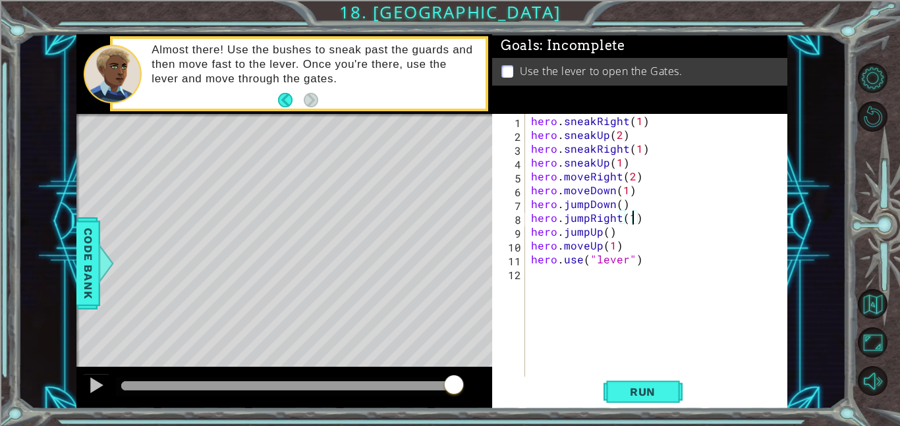
scroll to position [0, 0]
click at [655, 389] on span "Run" at bounding box center [643, 392] width 52 height 13
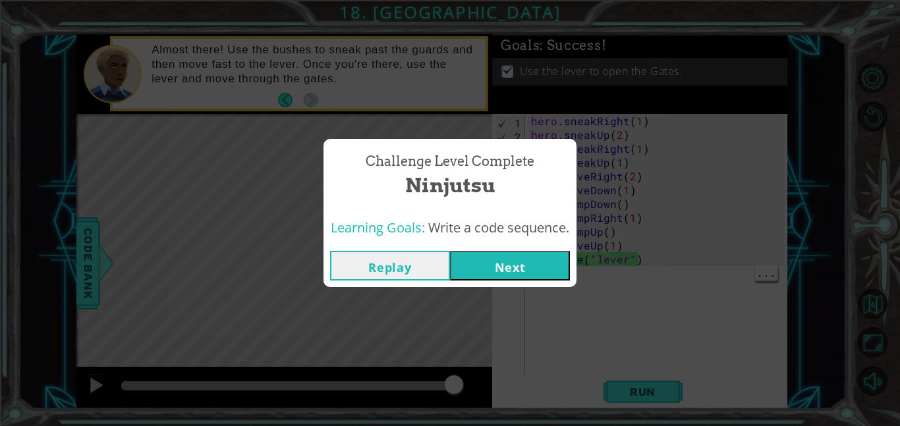
click at [500, 245] on div "Replay Next" at bounding box center [450, 266] width 253 height 43
click at [523, 259] on button "Next" at bounding box center [510, 266] width 120 height 30
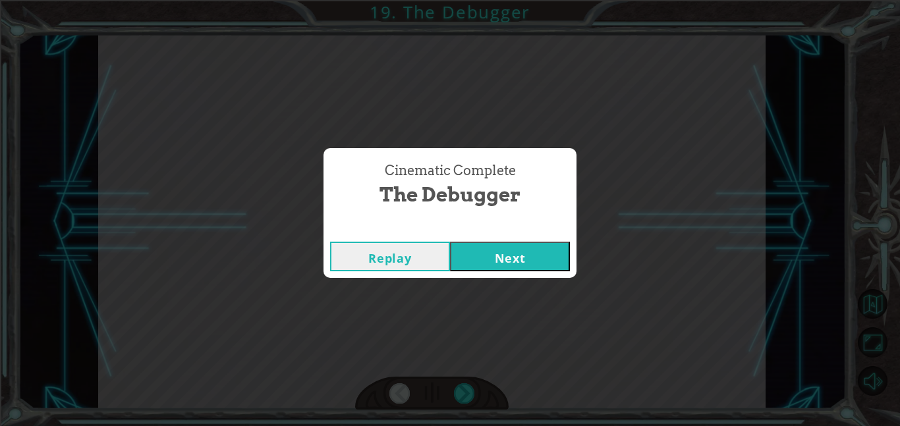
click at [488, 278] on div "Cinematic Complete The Debugger Replay Next" at bounding box center [450, 213] width 900 height 426
click at [493, 259] on button "Next" at bounding box center [510, 257] width 120 height 30
click at [483, 287] on div "Cinematic Complete Bugs, Bugs, Bugs Replay Next" at bounding box center [450, 213] width 900 height 426
click at [469, 243] on button "Next" at bounding box center [510, 257] width 120 height 30
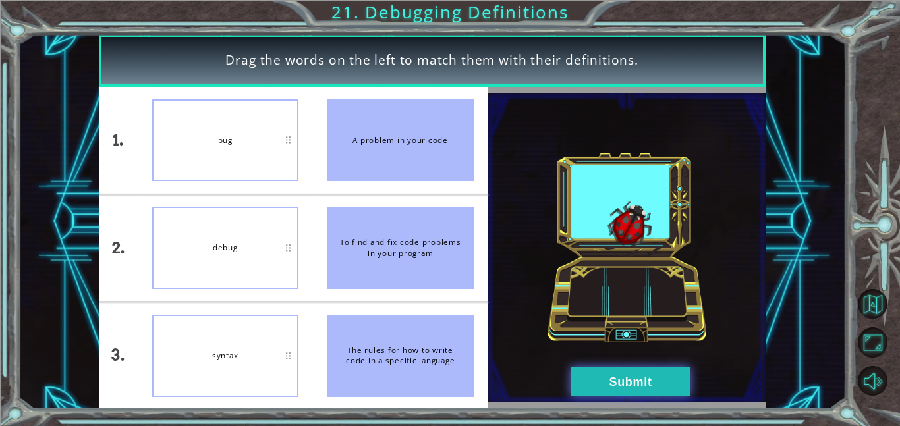
click at [643, 386] on button "Submit" at bounding box center [631, 382] width 120 height 30
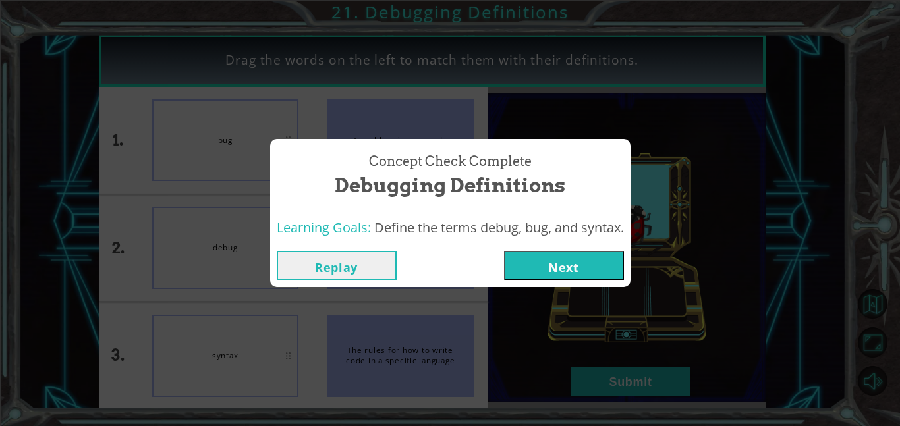
click at [547, 268] on button "Next" at bounding box center [564, 266] width 120 height 30
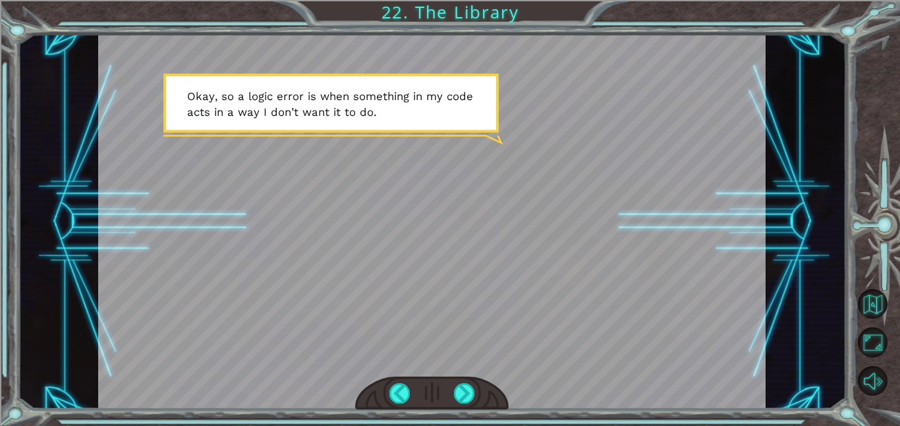
click at [628, 103] on div at bounding box center [432, 221] width 668 height 375
click at [628, 107] on div at bounding box center [432, 221] width 668 height 375
click at [628, 106] on div at bounding box center [432, 221] width 668 height 375
click at [628, 113] on div at bounding box center [432, 221] width 668 height 375
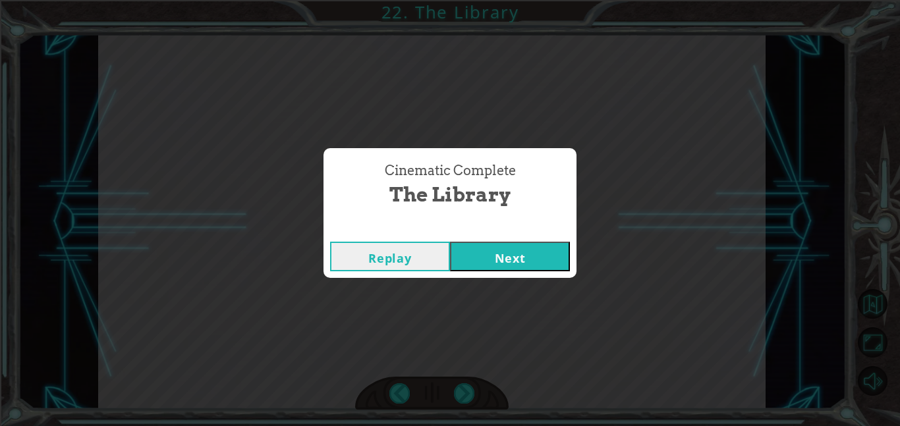
click at [533, 250] on button "Next" at bounding box center [510, 257] width 120 height 30
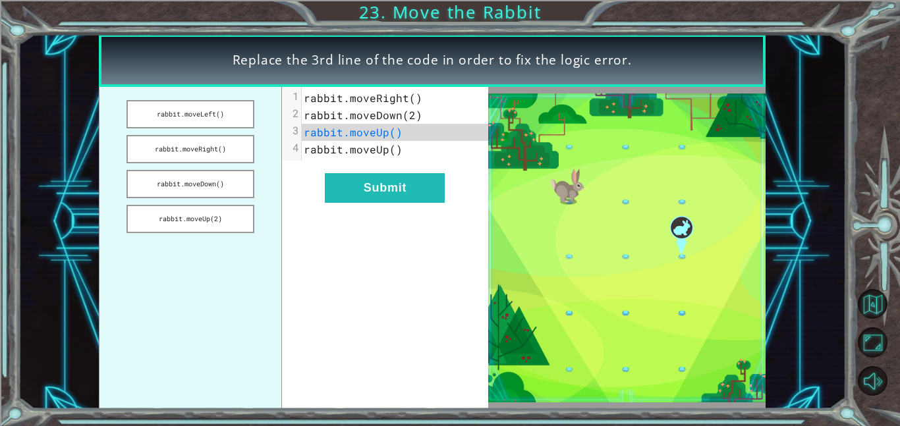
click at [896, 342] on div at bounding box center [880, 229] width 40 height 341
click at [835, 322] on div "Replace the 3rd line of the code in order to fix the logic error. rabbit.moveLe…" at bounding box center [432, 221] width 829 height 375
click at [218, 148] on button "rabbit.moveRight()" at bounding box center [191, 149] width 128 height 28
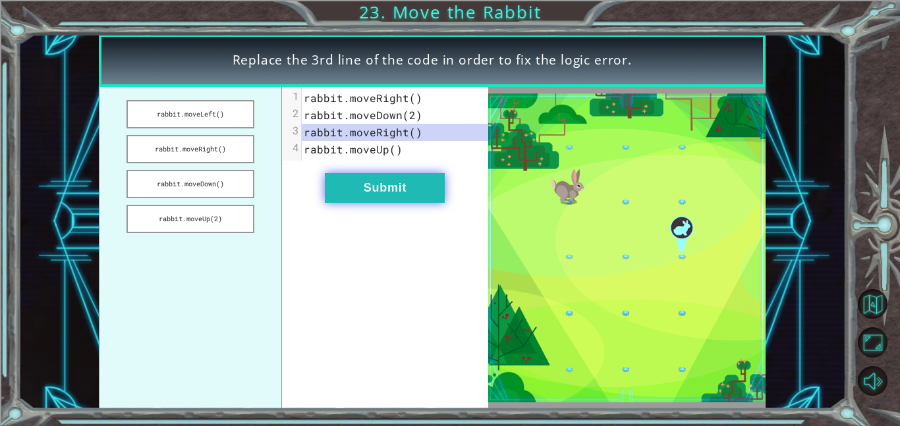
click at [390, 196] on button "Submit" at bounding box center [385, 188] width 120 height 30
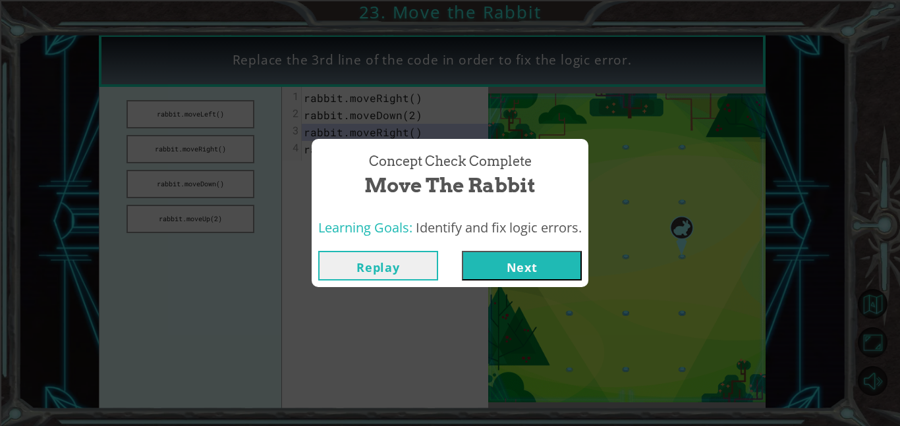
click at [539, 262] on button "Next" at bounding box center [522, 266] width 120 height 30
